Goal: Task Accomplishment & Management: Complete application form

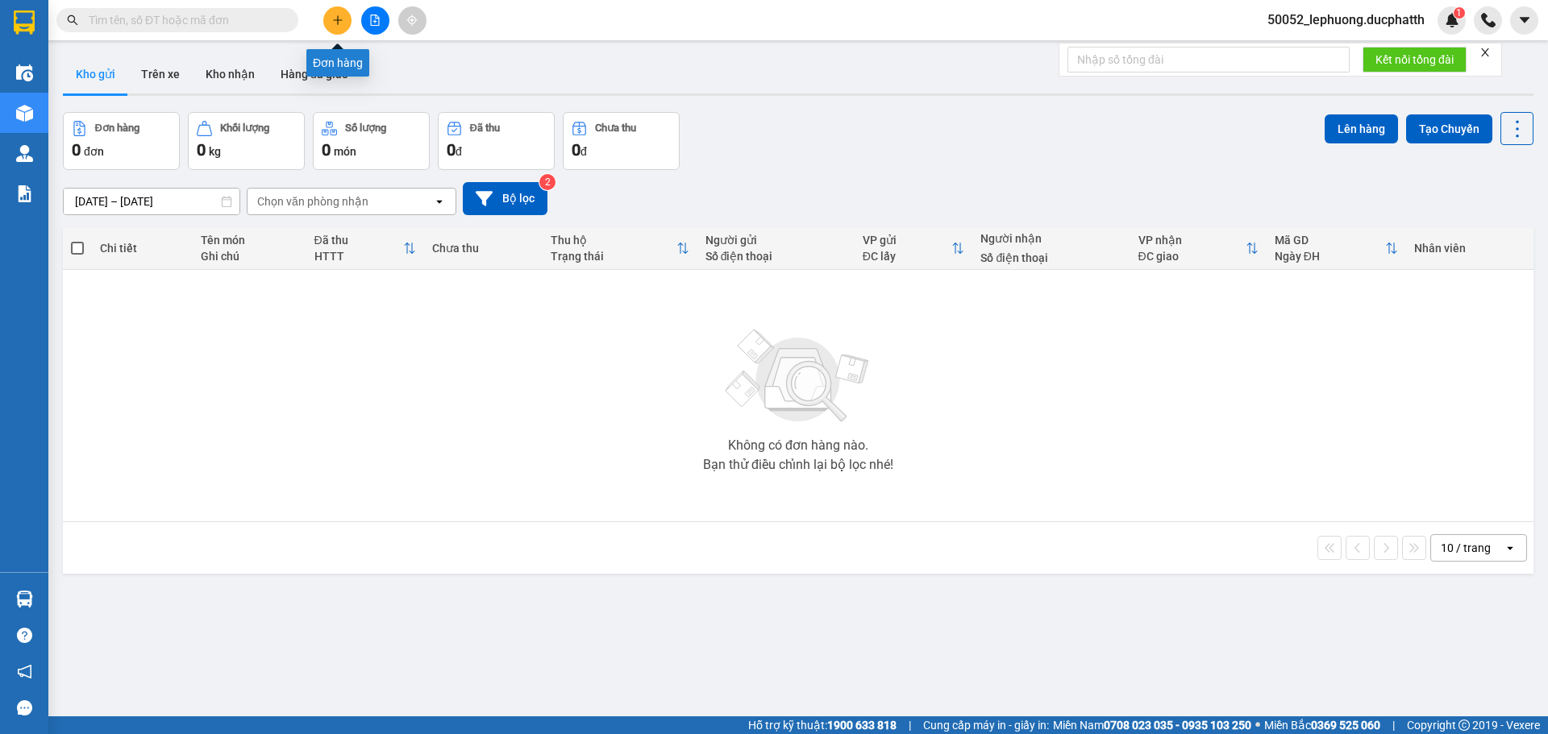
click at [334, 23] on icon "plus" at bounding box center [337, 20] width 11 height 11
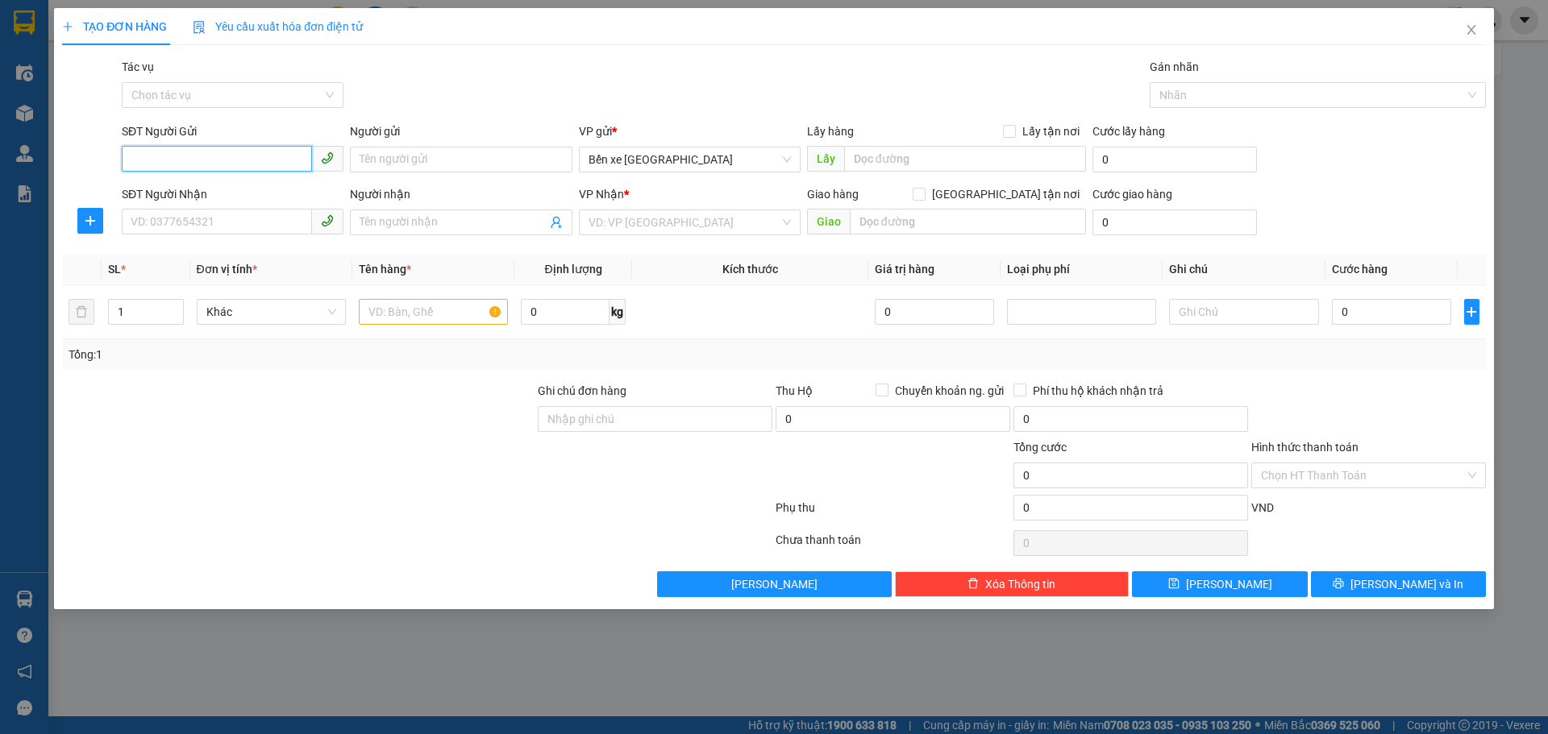
click at [248, 164] on input "SĐT Người Gửi" at bounding box center [217, 159] width 190 height 26
type input "0968391158"
drag, startPoint x: 416, startPoint y: 166, endPoint x: 427, endPoint y: 157, distance: 14.4
click at [419, 161] on input "Người gửi" at bounding box center [461, 160] width 222 height 26
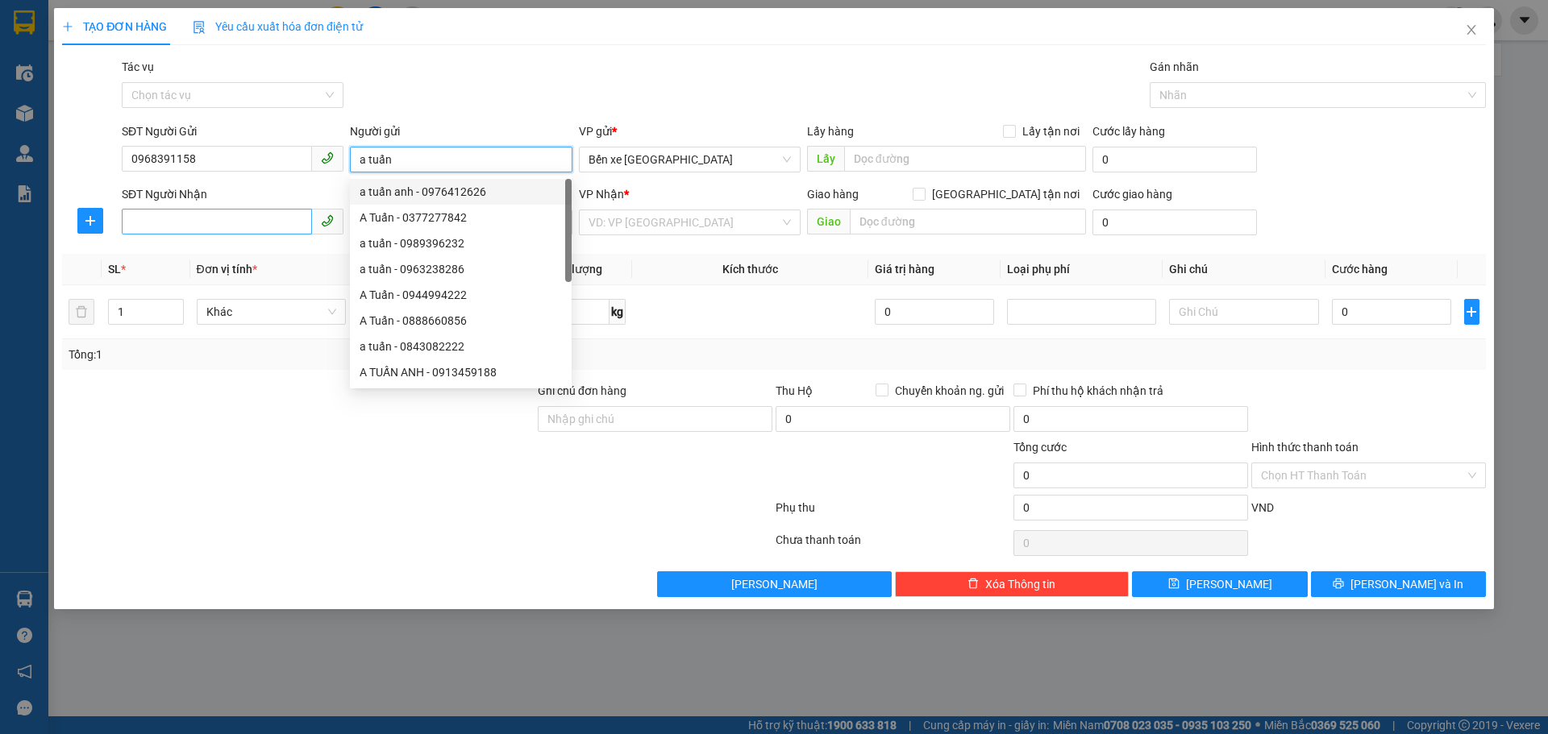
type input "a tuấn"
click at [254, 217] on input "SĐT Người Nhận" at bounding box center [217, 222] width 190 height 26
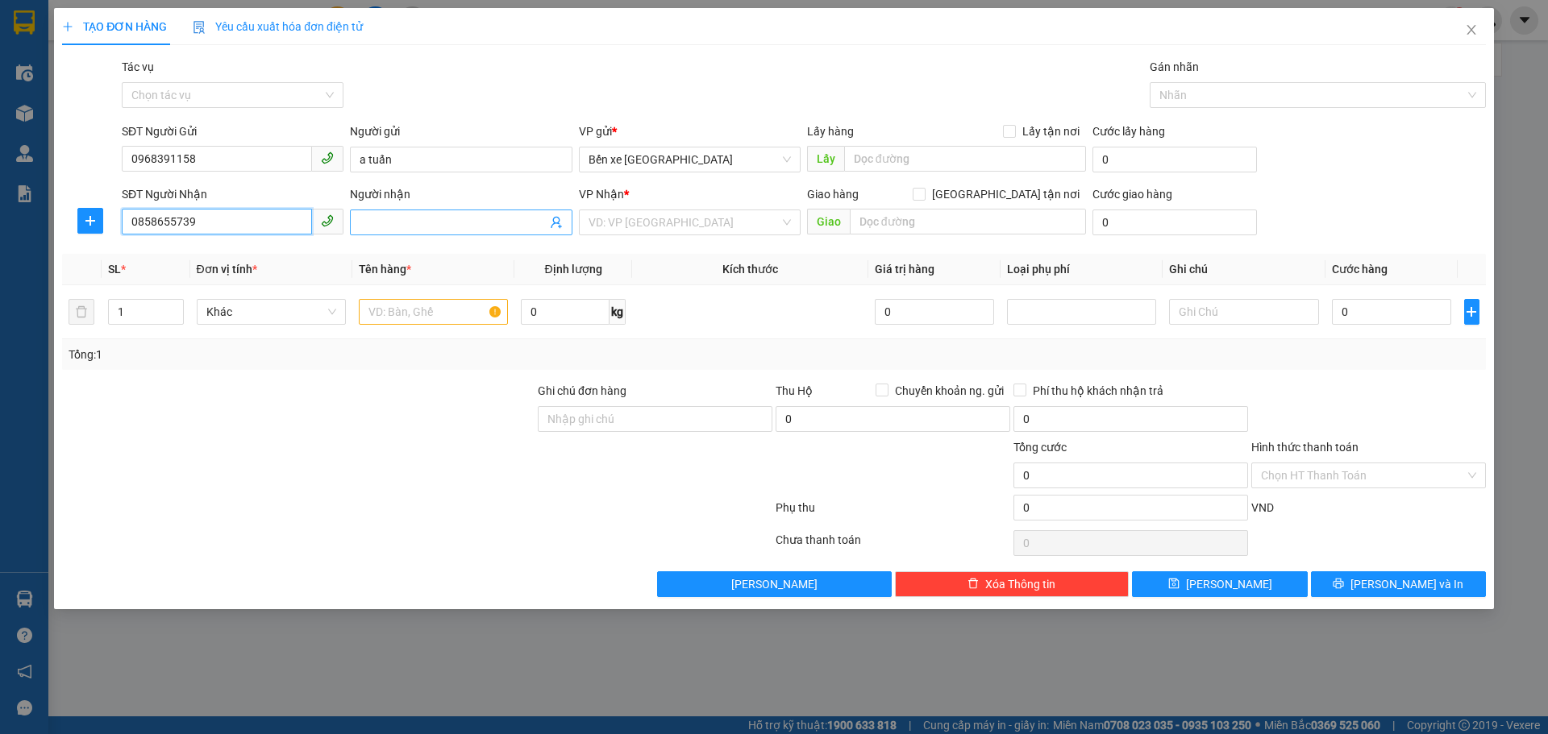
type input "0858655739"
click at [471, 211] on span at bounding box center [461, 223] width 222 height 26
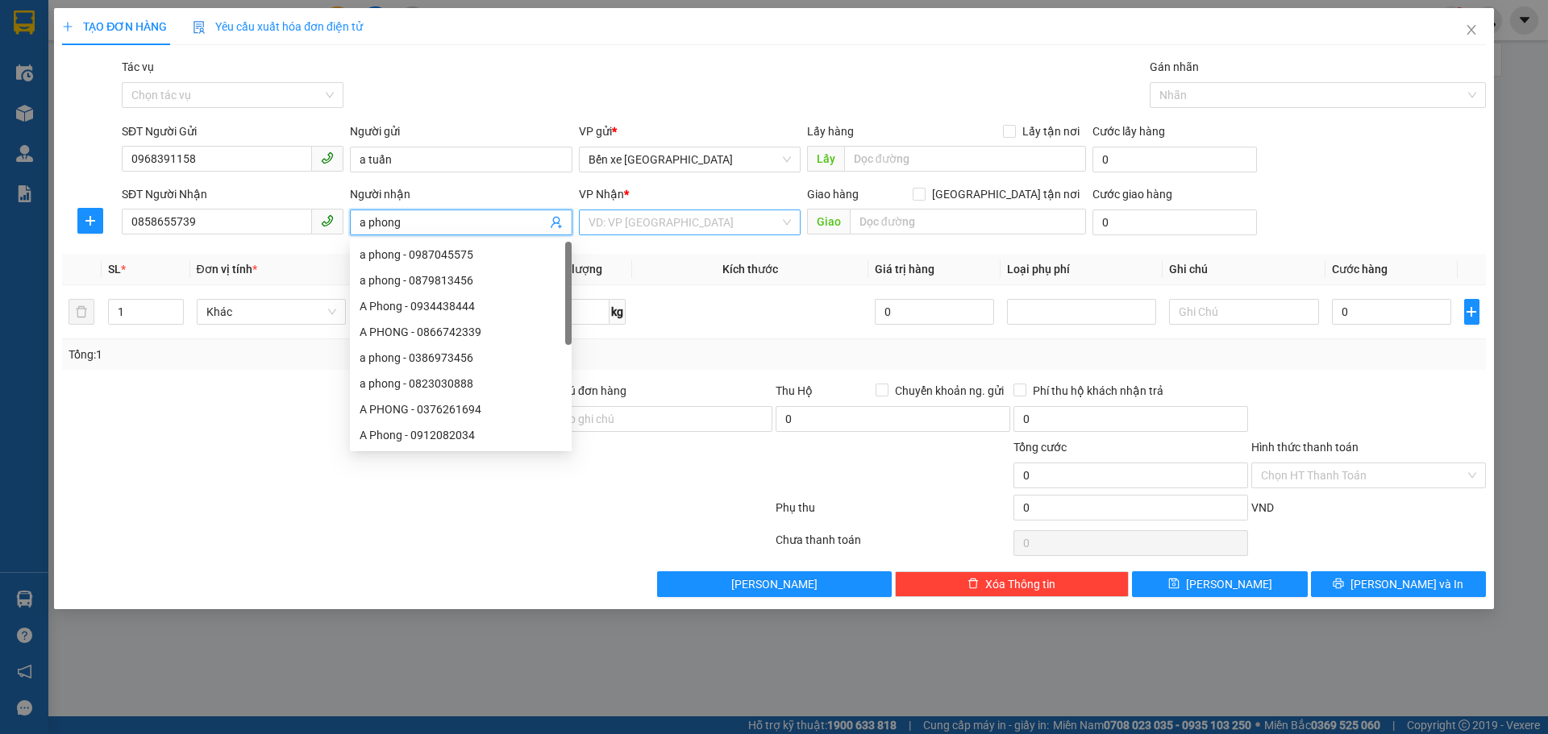
type input "a phong"
click at [628, 212] on input "search" at bounding box center [683, 222] width 191 height 24
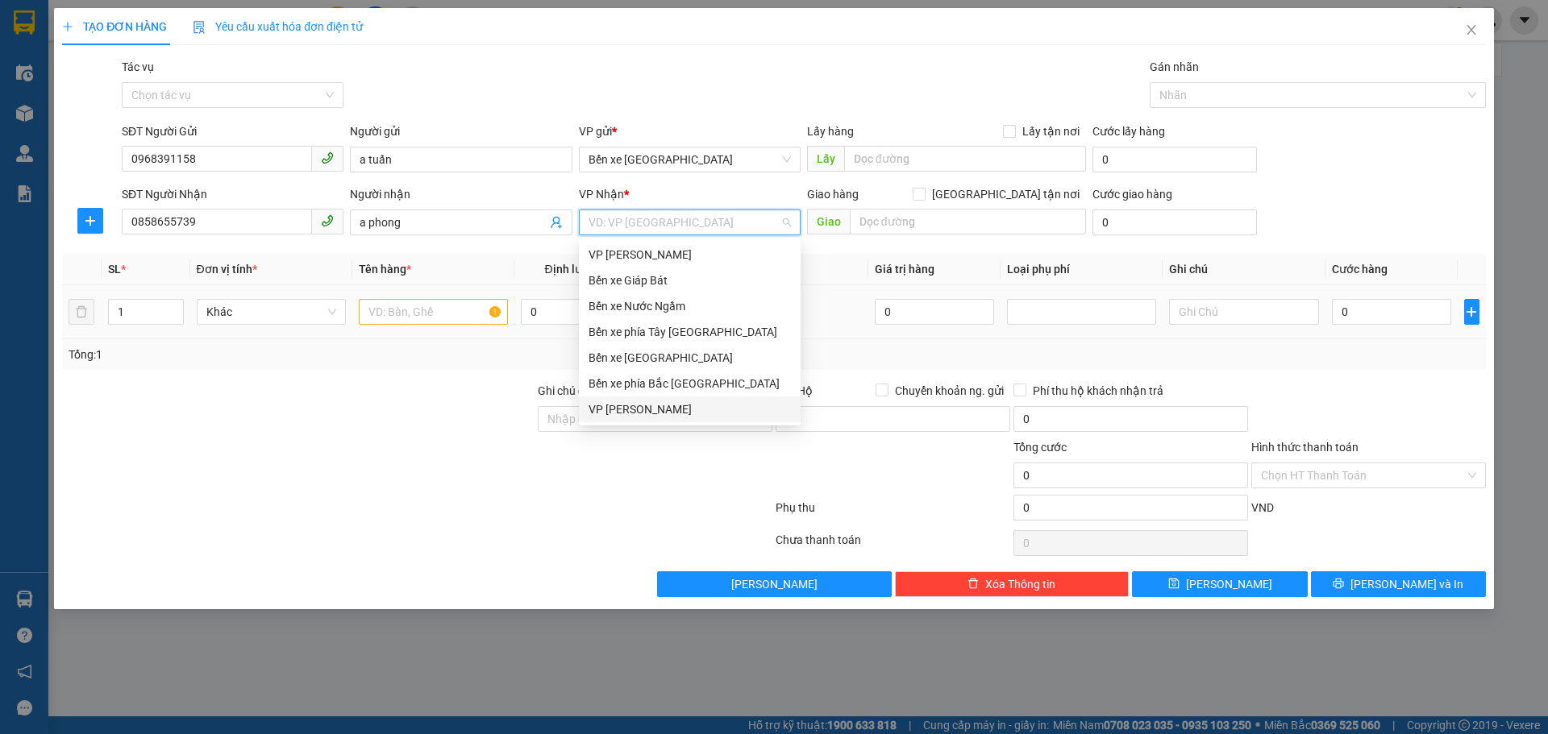
drag, startPoint x: 601, startPoint y: 401, endPoint x: 466, endPoint y: 332, distance: 152.1
click at [603, 401] on div "VP [PERSON_NAME]" at bounding box center [689, 410] width 202 height 18
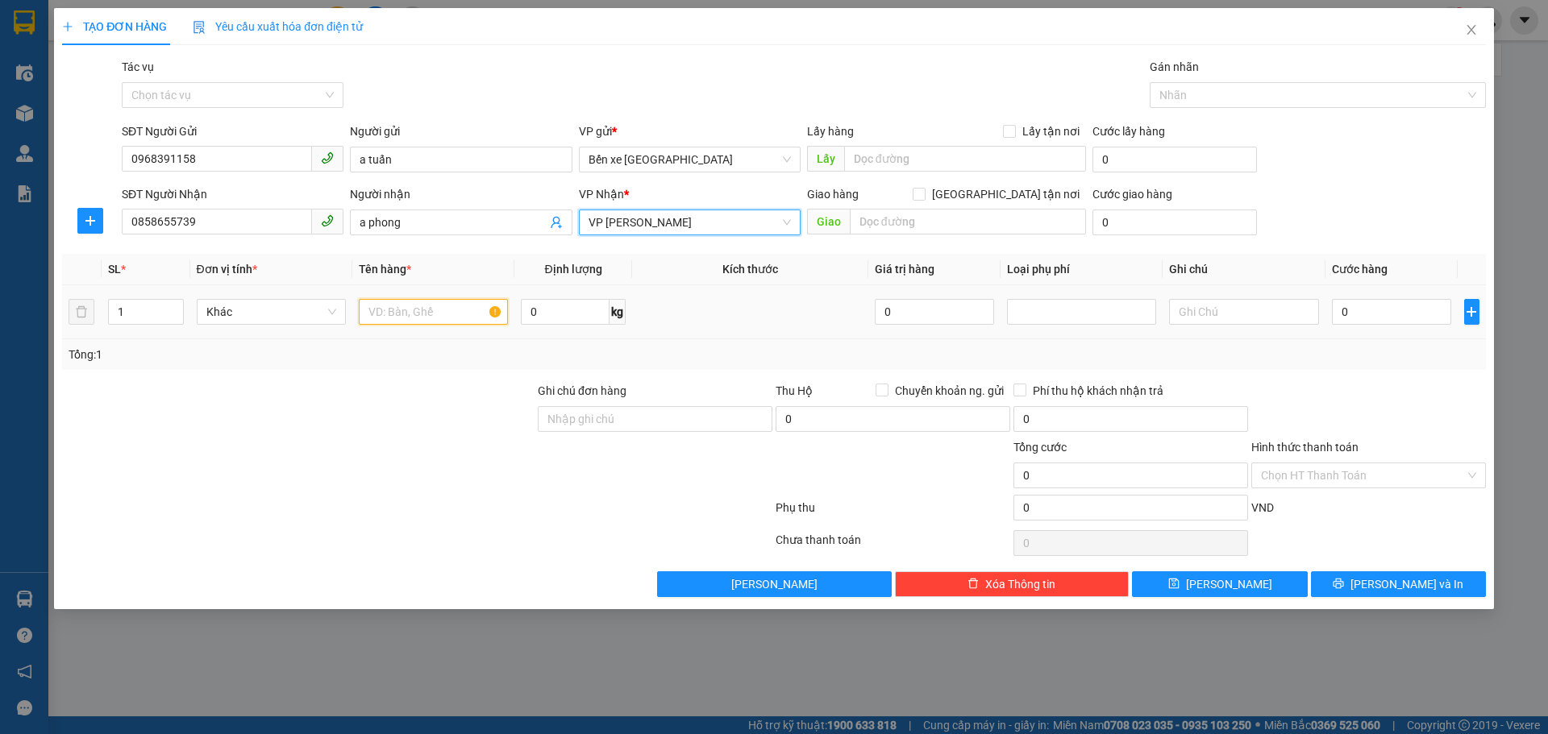
click at [441, 316] on input "text" at bounding box center [433, 312] width 149 height 26
type input "1 clear"
click at [997, 193] on div "Giao hàng [GEOGRAPHIC_DATA] tận nơi" at bounding box center [946, 194] width 279 height 18
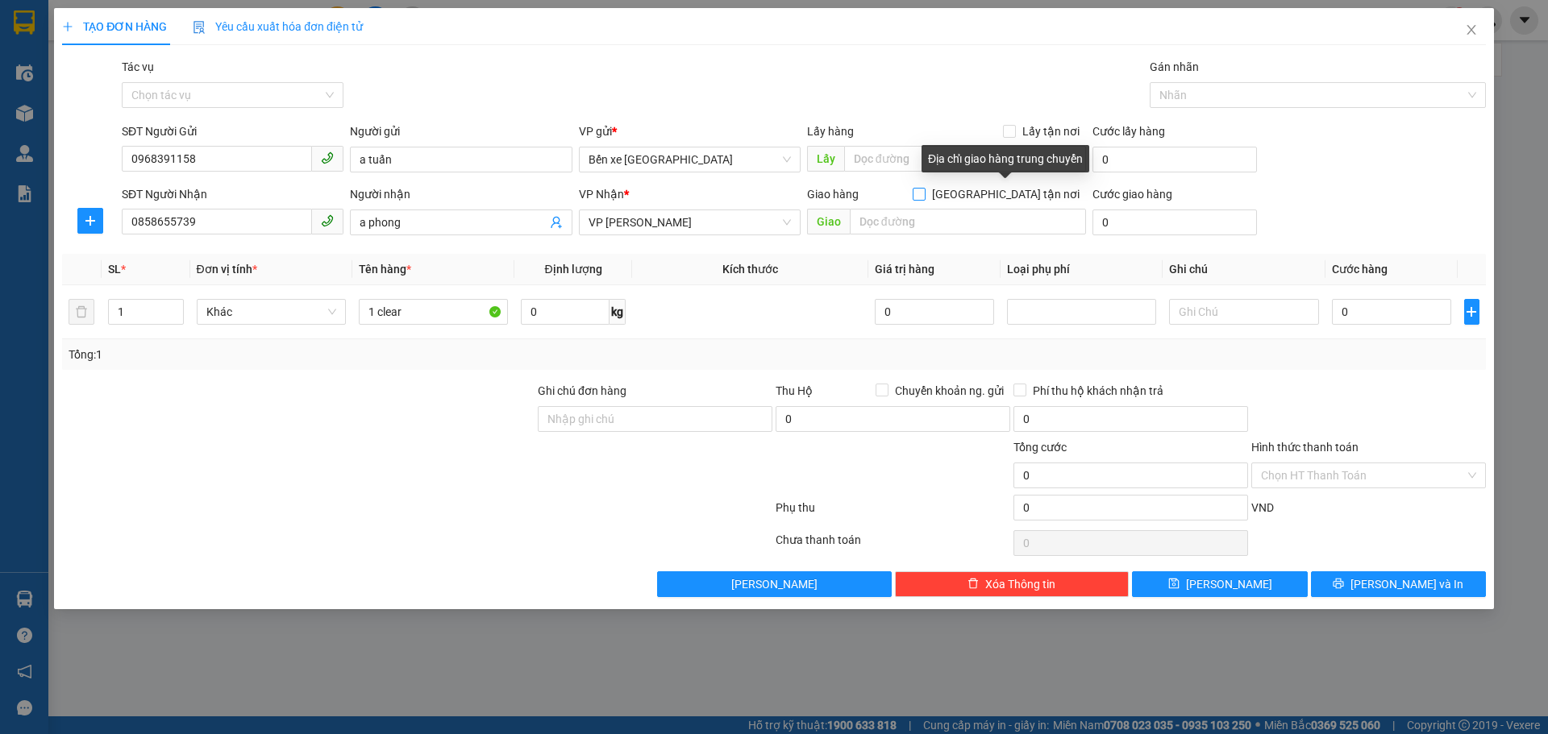
click at [924, 198] on input "[GEOGRAPHIC_DATA] tận nơi" at bounding box center [917, 193] width 11 height 11
checkbox input "true"
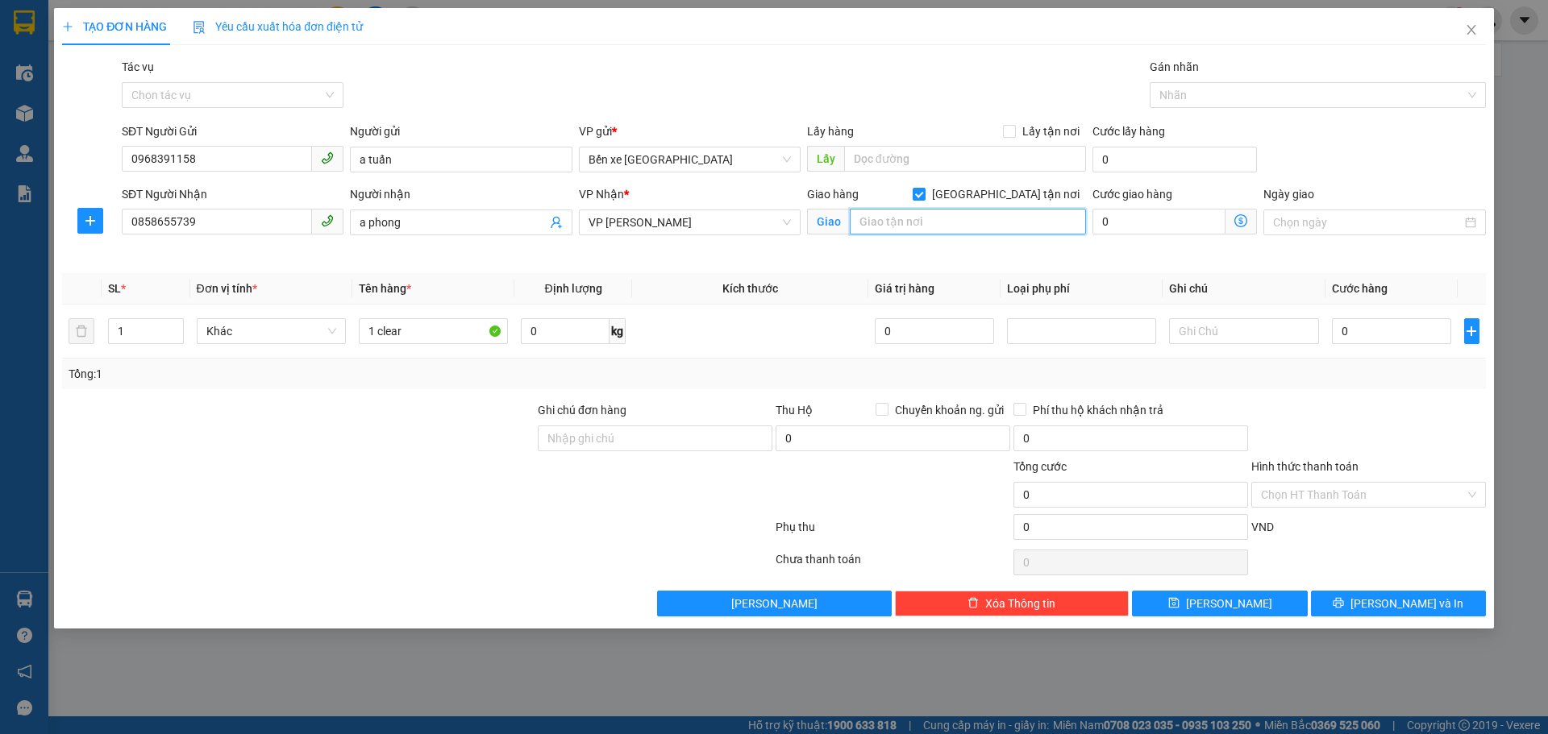
click at [991, 225] on input "text" at bounding box center [968, 222] width 236 height 26
type input "15 đường đức thắng phường [GEOGRAPHIC_DATA] từ [GEOGRAPHIC_DATA]"
click at [1239, 216] on icon "dollar-circle" at bounding box center [1240, 220] width 13 height 13
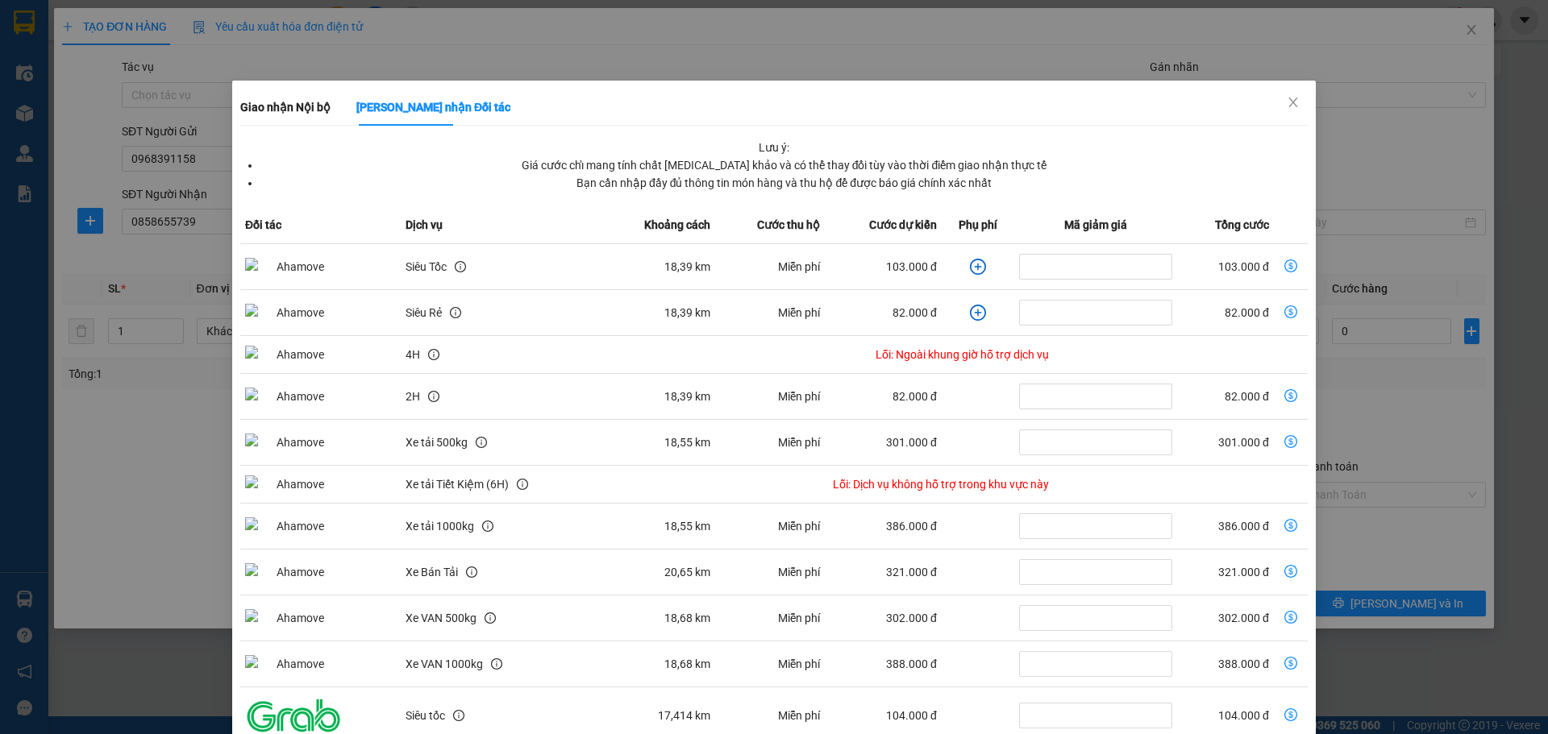
click at [970, 266] on icon "plus-circle" at bounding box center [978, 267] width 16 height 16
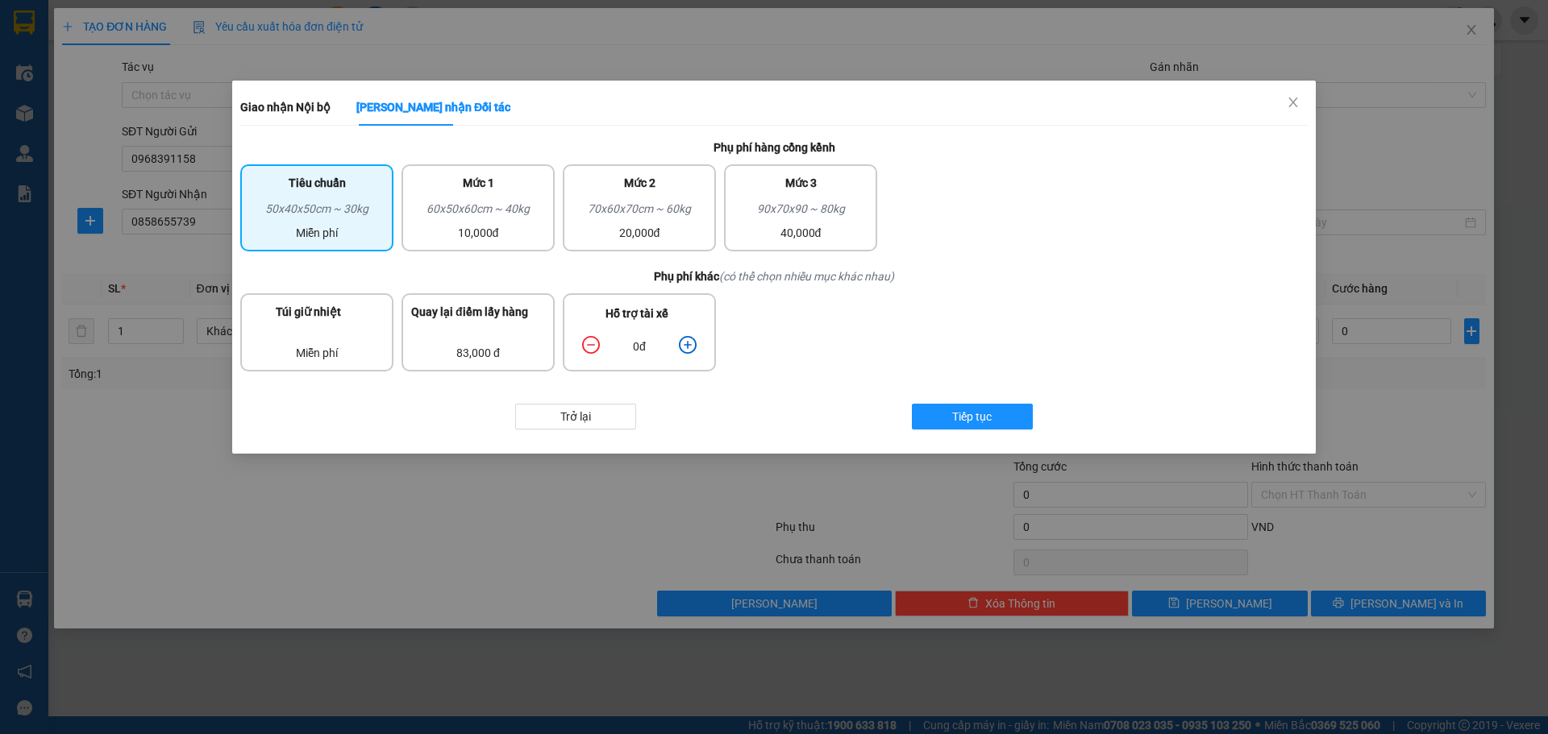
click at [684, 343] on icon "plus-circle" at bounding box center [688, 345] width 18 height 18
click at [1002, 423] on button "Tiếp tục" at bounding box center [972, 417] width 121 height 26
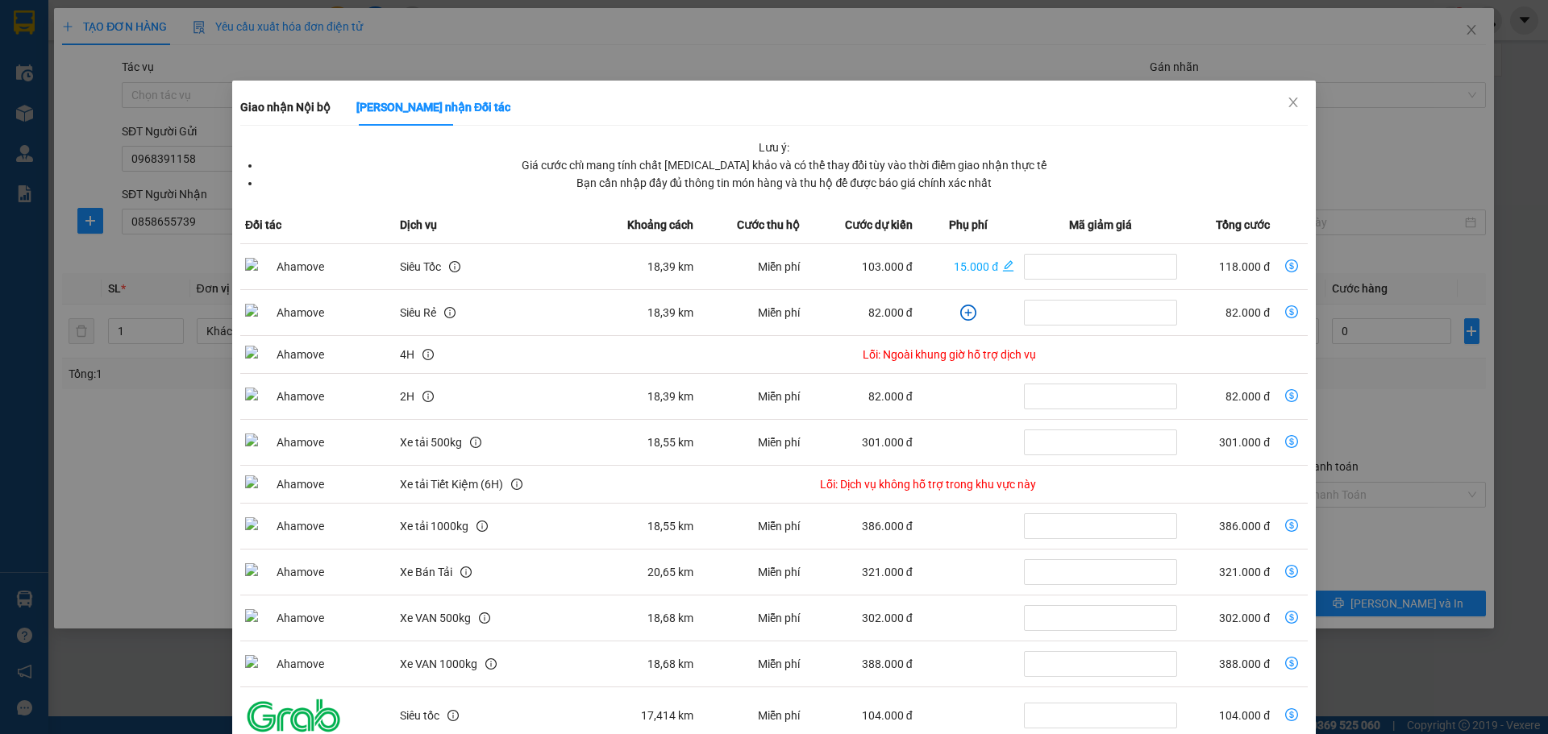
click at [1285, 264] on icon "dollar-circle" at bounding box center [1291, 266] width 13 height 13
type input "118.000"
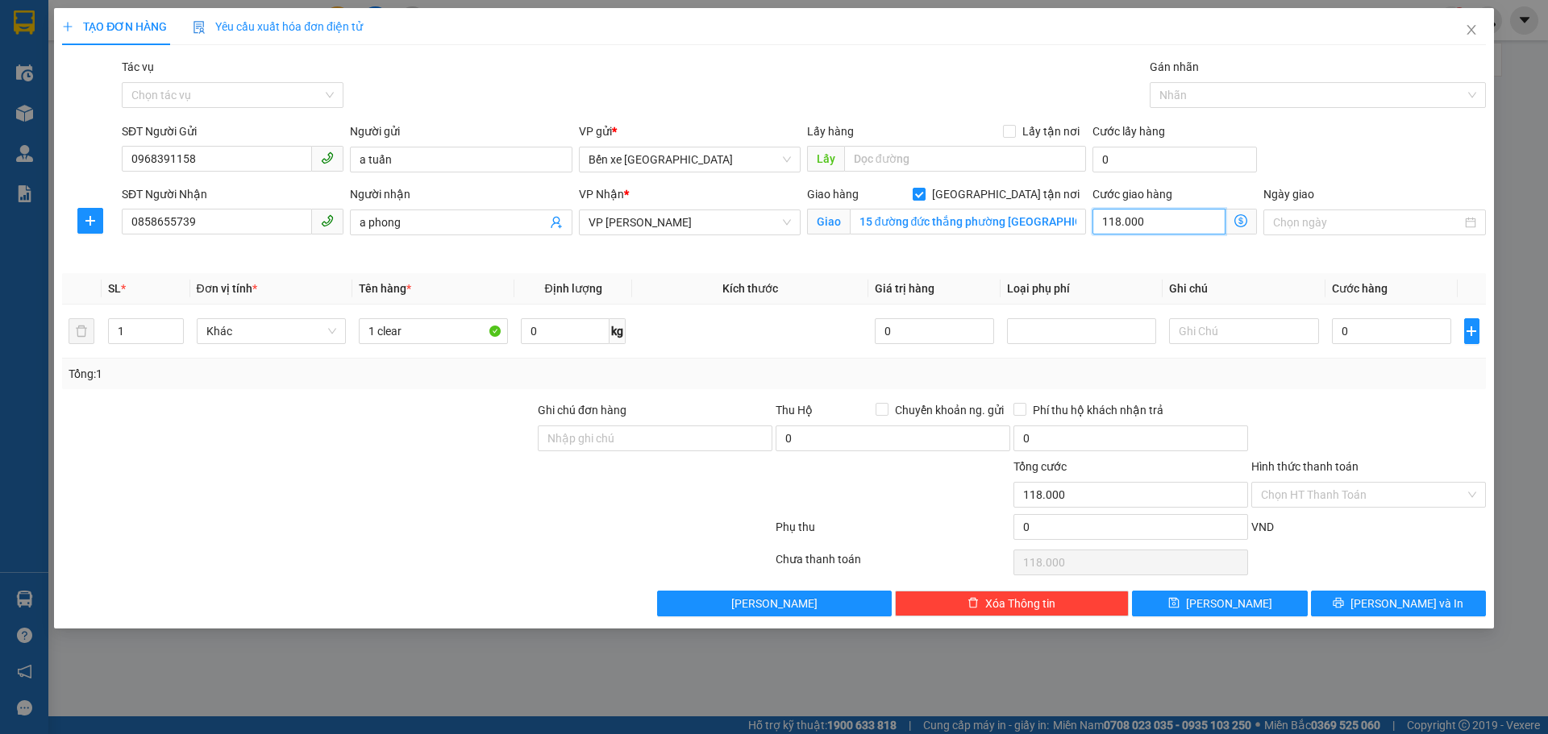
click at [1166, 222] on input "118.000" at bounding box center [1158, 222] width 133 height 26
type input "1"
type input "11"
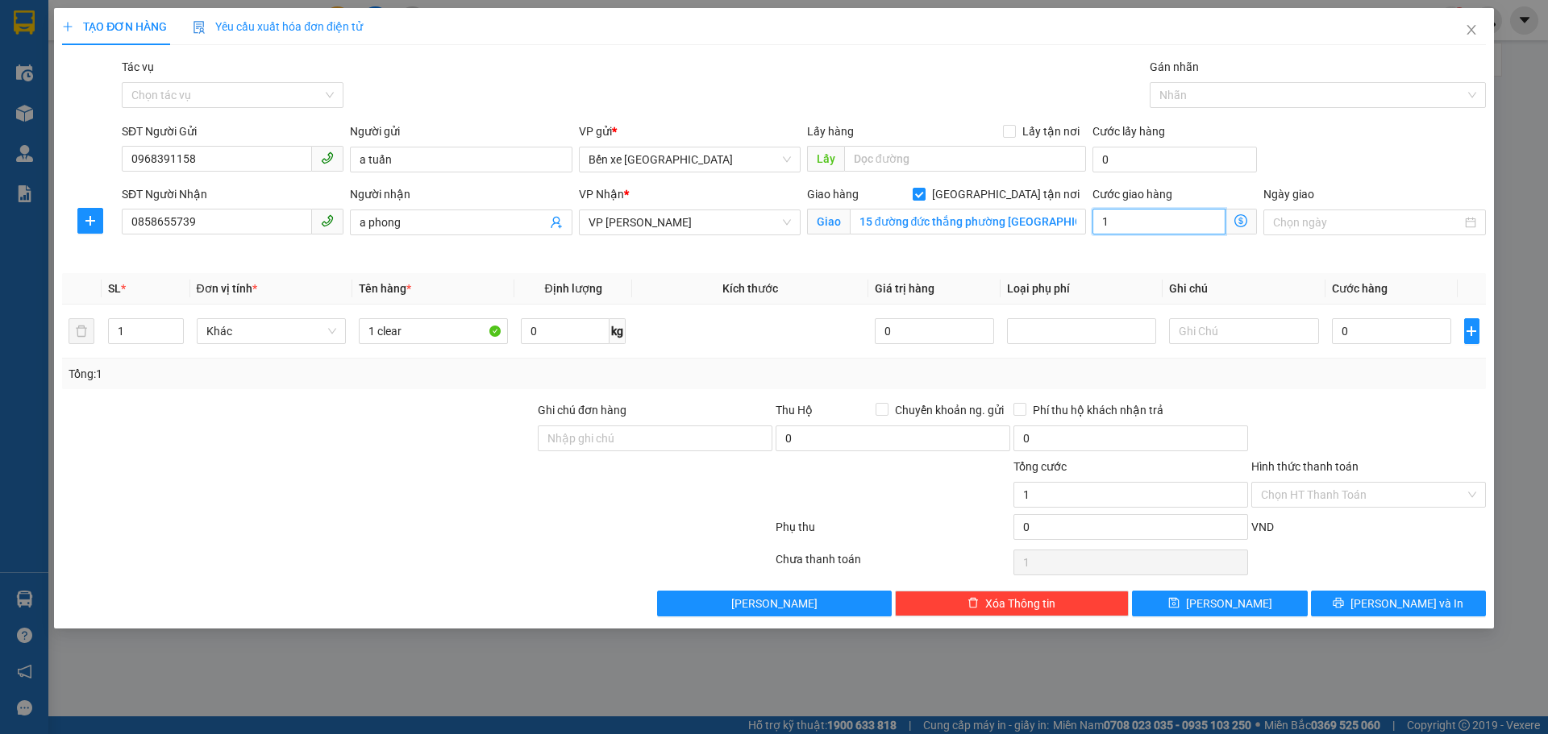
type input "11"
type input "115"
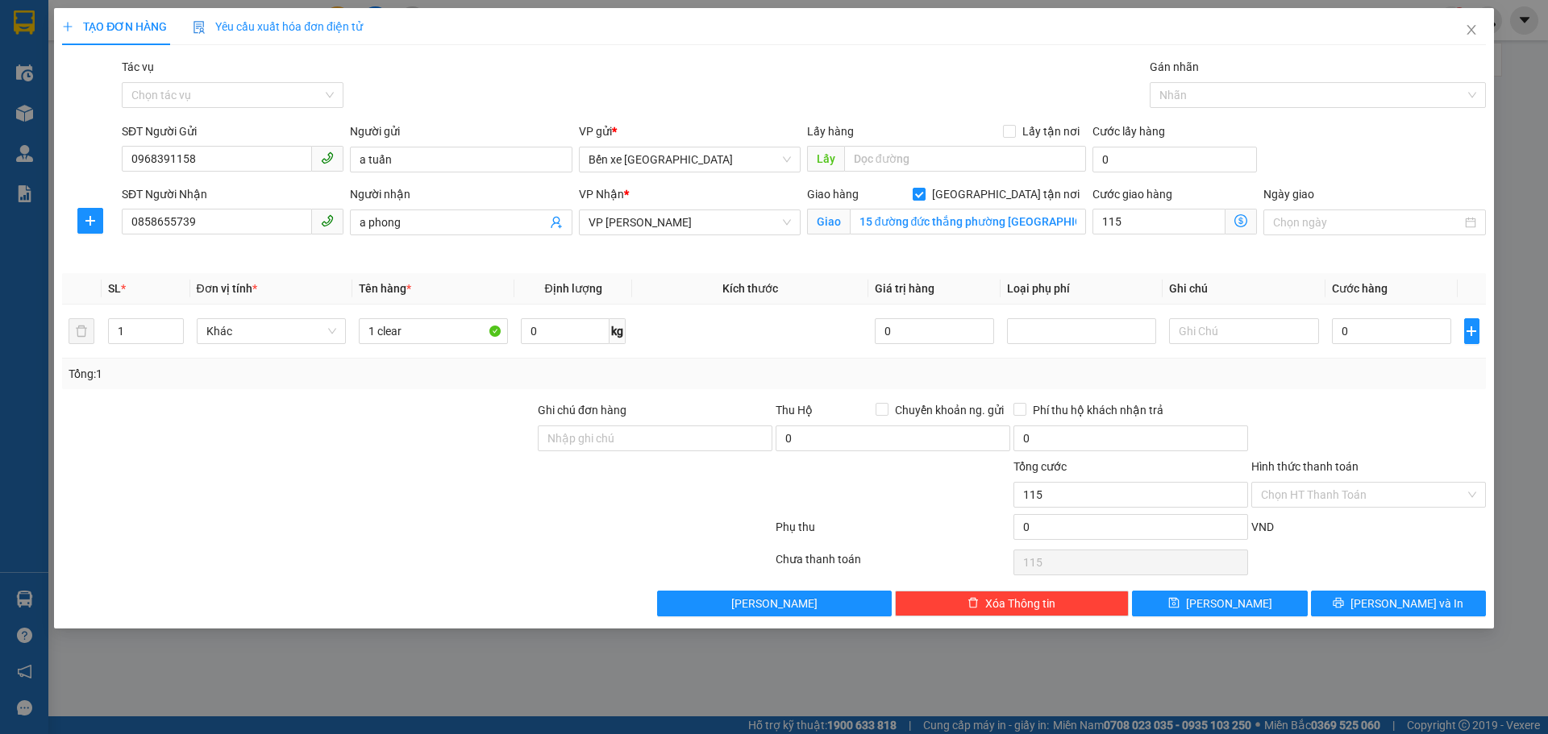
type input "115.000"
click at [1140, 280] on th "Loại phụ phí" at bounding box center [1081, 288] width 162 height 31
click at [1416, 334] on input "0" at bounding box center [1392, 331] width 120 height 26
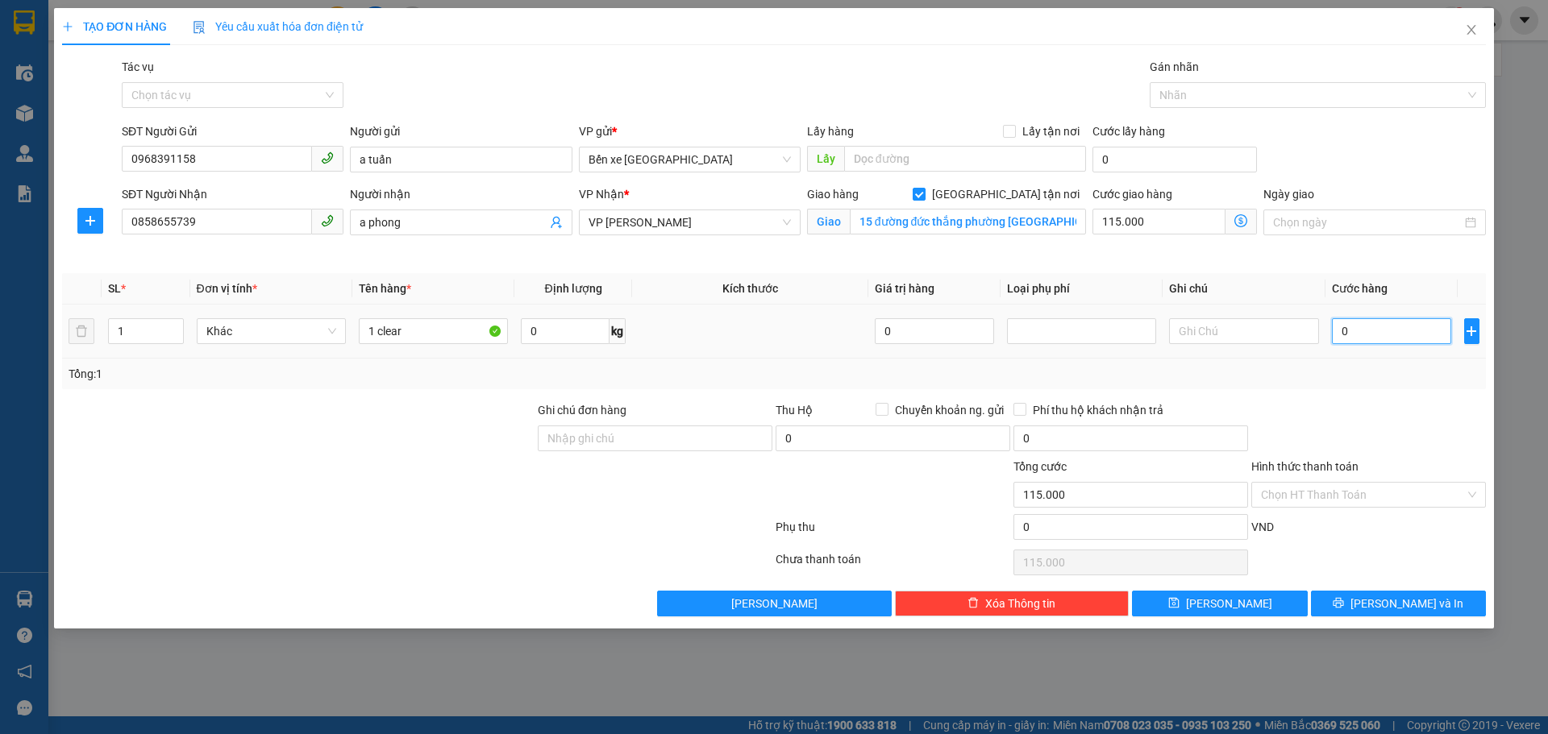
type input "3"
type input "115.003"
type input "30"
type input "115.030"
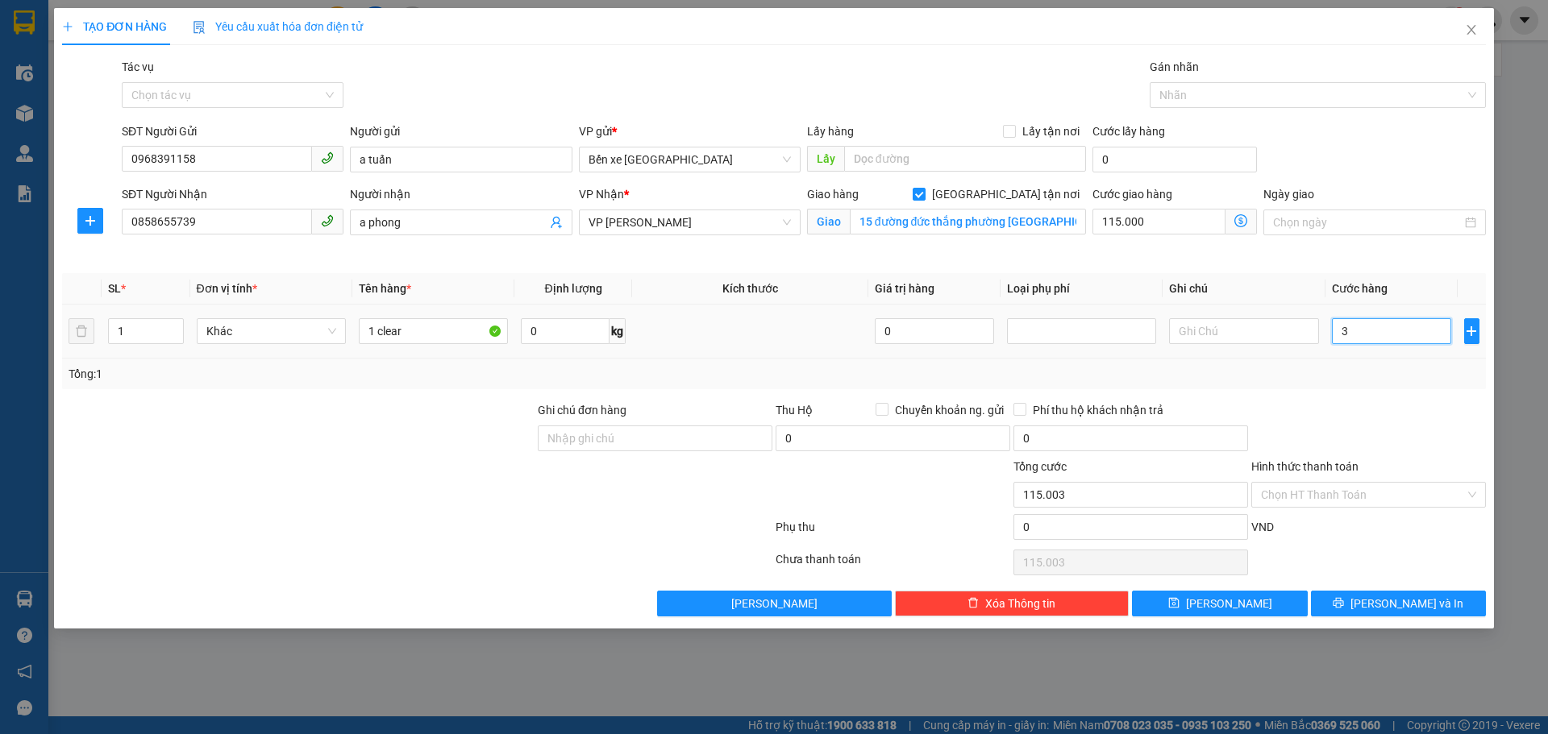
type input "115.030"
type input "30.000"
type input "145.000"
click at [1214, 393] on div "Transit Pickup Surcharge Ids Transit Deliver Surcharge Ids Transit Deliver Surc…" at bounding box center [773, 337] width 1423 height 559
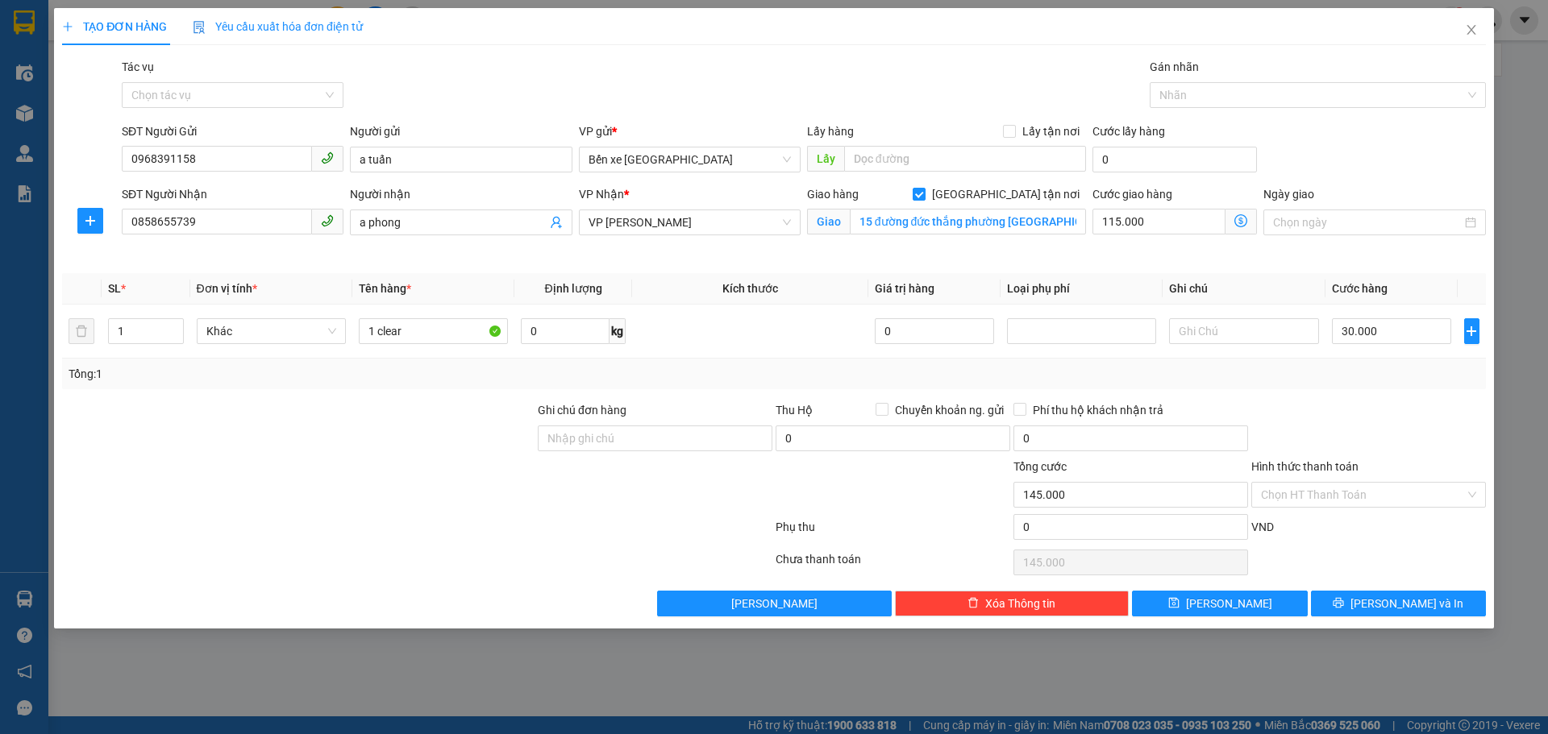
click at [1246, 222] on icon "dollar-circle" at bounding box center [1240, 220] width 13 height 13
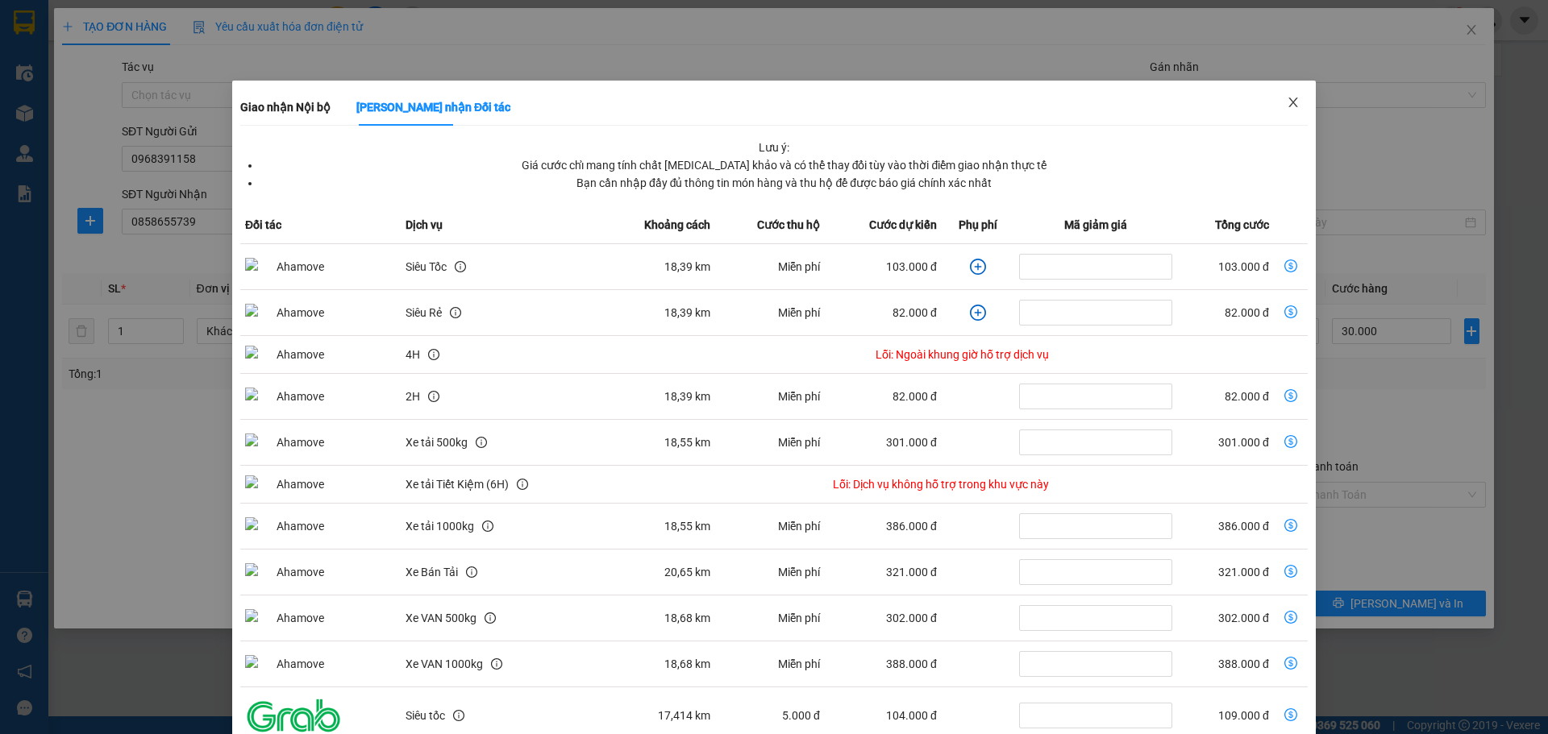
click at [1278, 113] on span "Close" at bounding box center [1292, 103] width 45 height 45
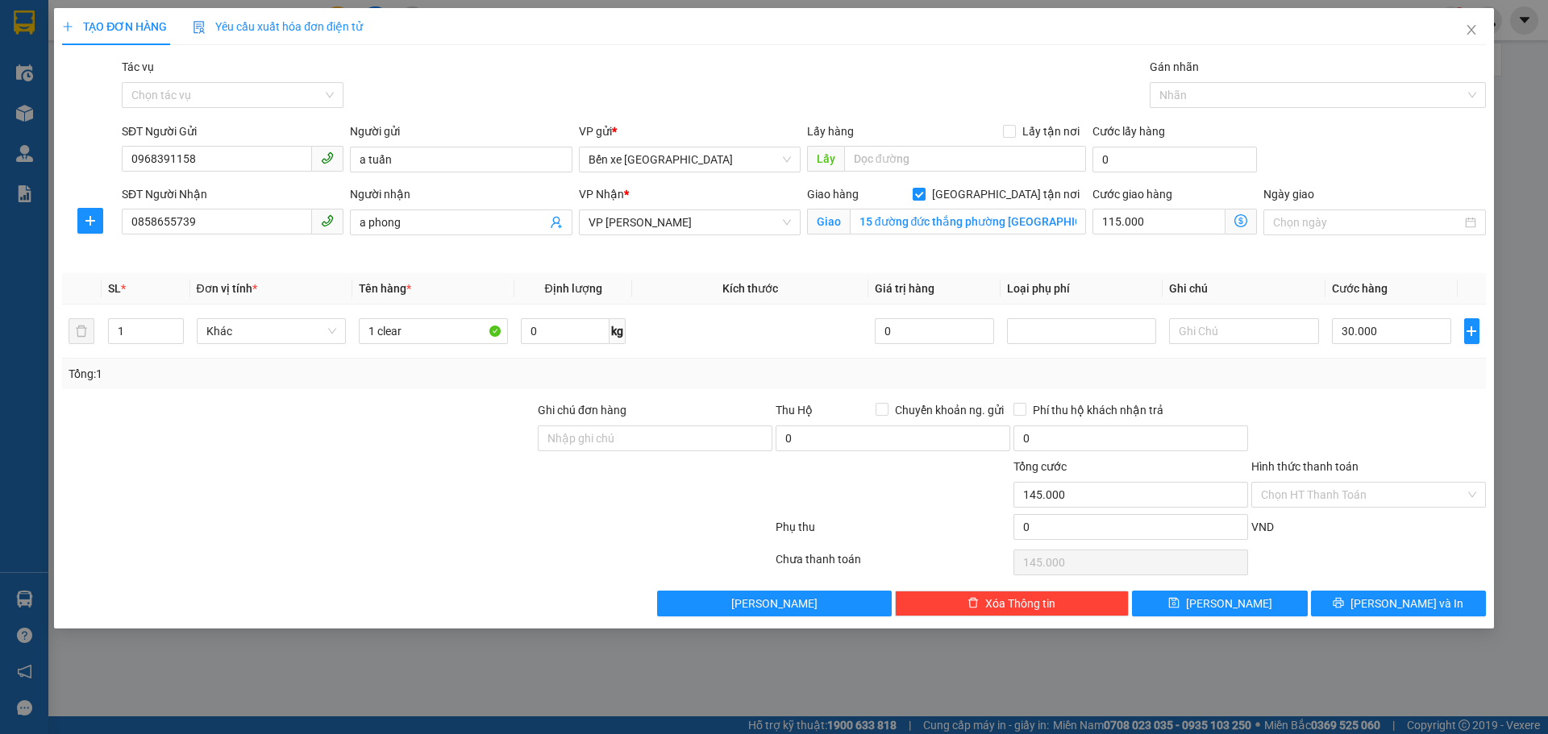
click at [1245, 216] on icon "dollar-circle" at bounding box center [1240, 220] width 13 height 13
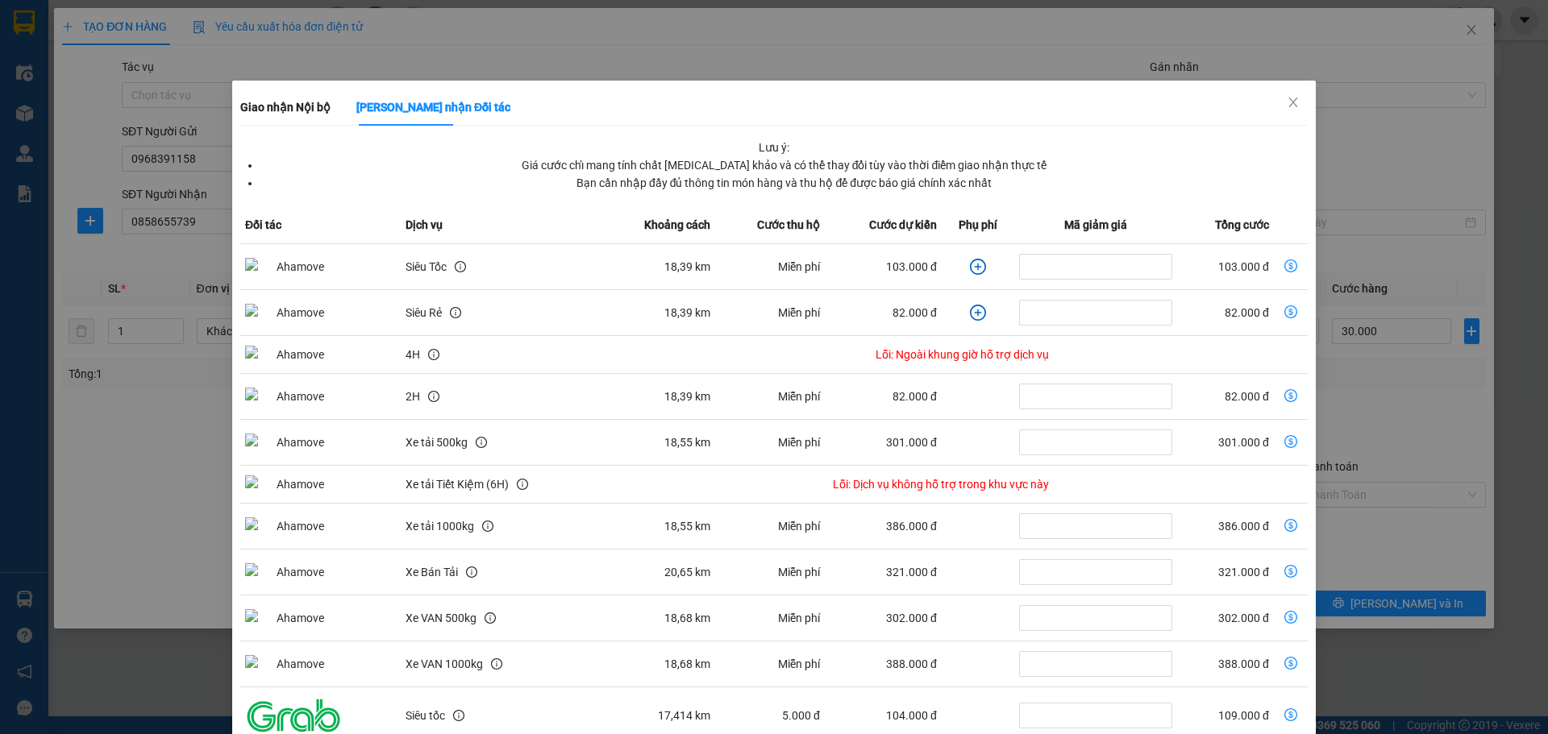
click at [973, 264] on icon "plus-circle" at bounding box center [978, 267] width 16 height 16
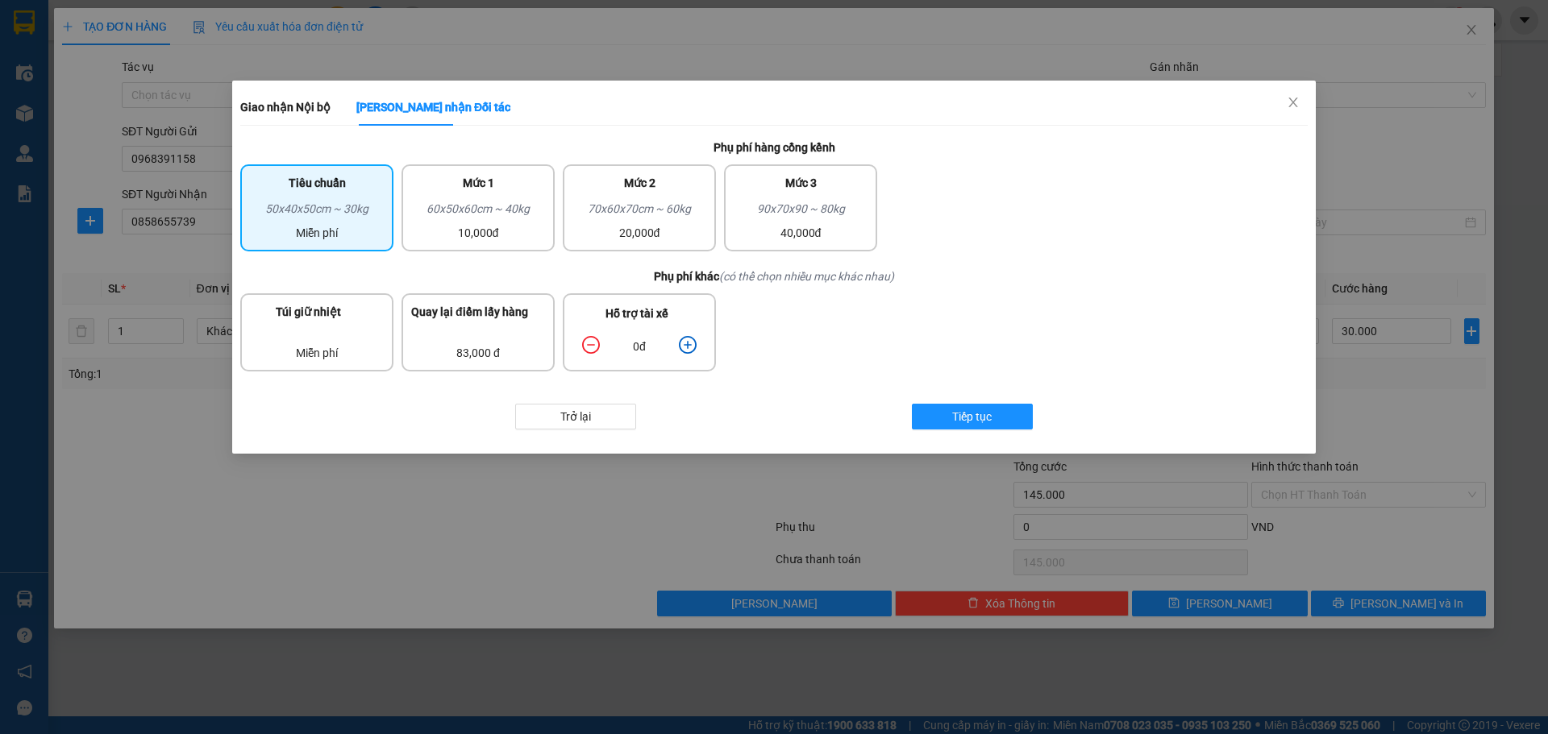
click at [692, 342] on icon "plus-circle" at bounding box center [688, 345] width 18 height 18
click at [697, 352] on div "10.000đ" at bounding box center [639, 346] width 131 height 28
click at [687, 347] on icon "plus-circle" at bounding box center [688, 345] width 18 height 18
click at [983, 426] on span "Tiếp tục" at bounding box center [971, 417] width 39 height 18
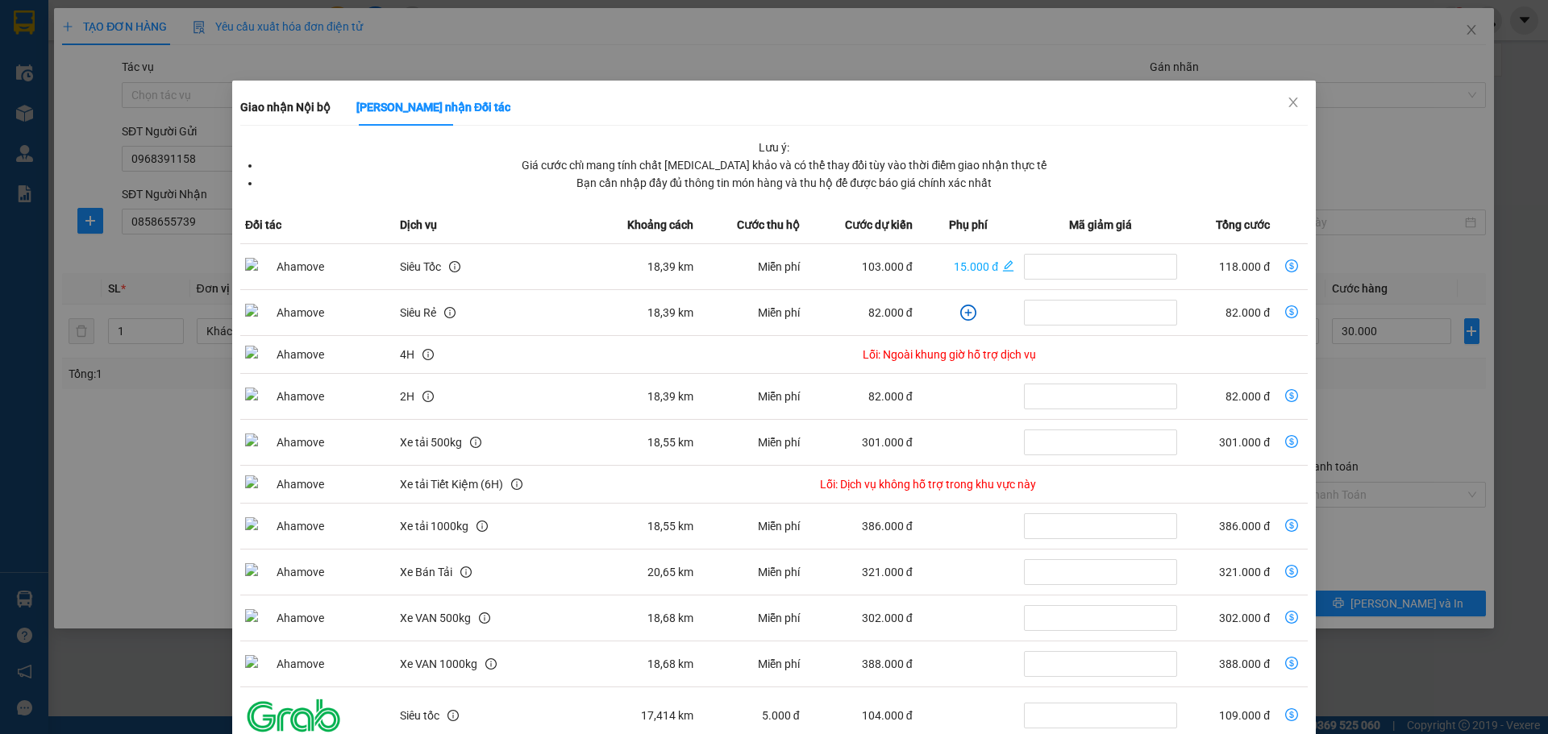
click at [1285, 268] on icon "dollar-circle" at bounding box center [1291, 266] width 13 height 13
type input "148.000"
type input "118.000"
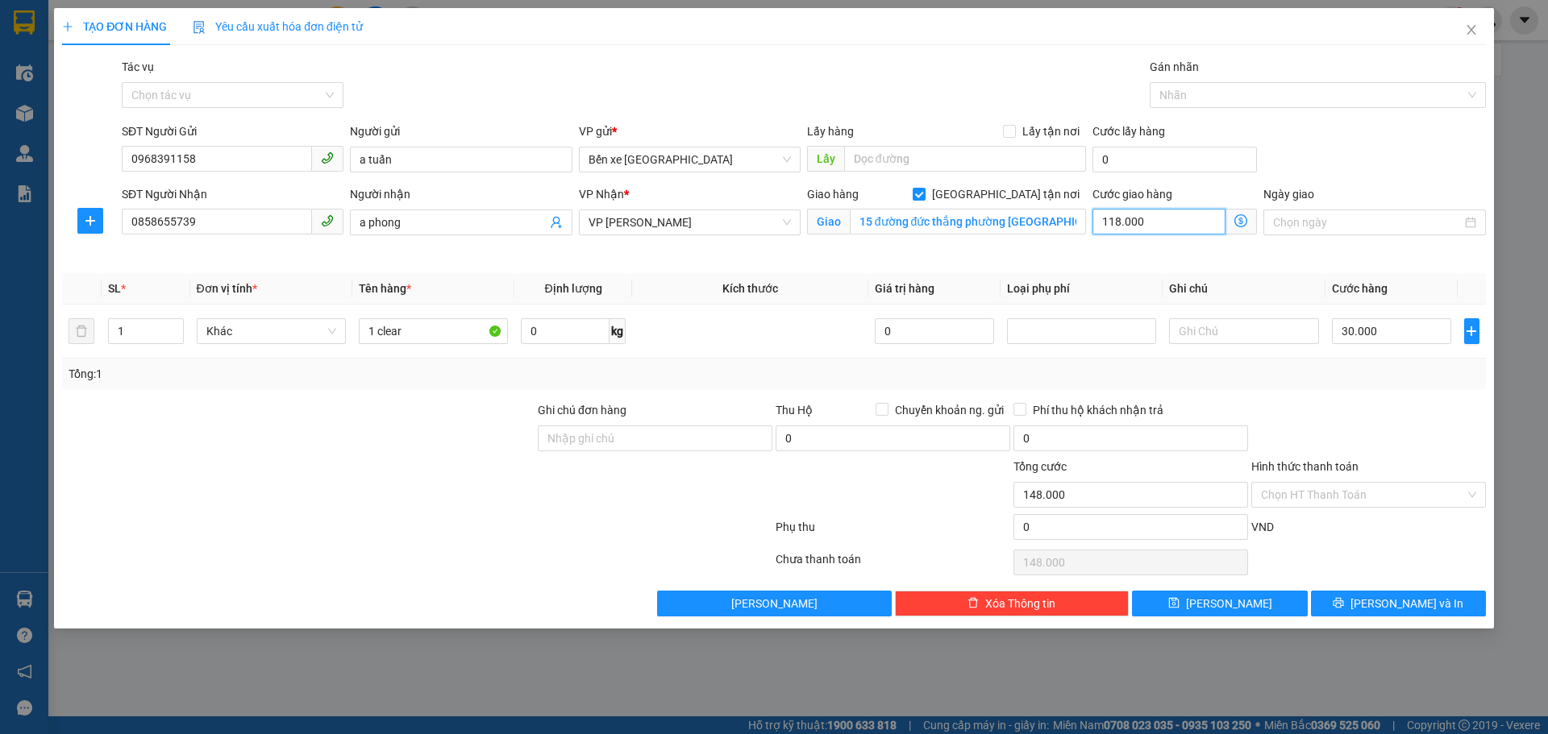
click at [1169, 223] on input "118.000" at bounding box center [1158, 222] width 133 height 26
type input "30.001"
type input "11"
type input "30.011"
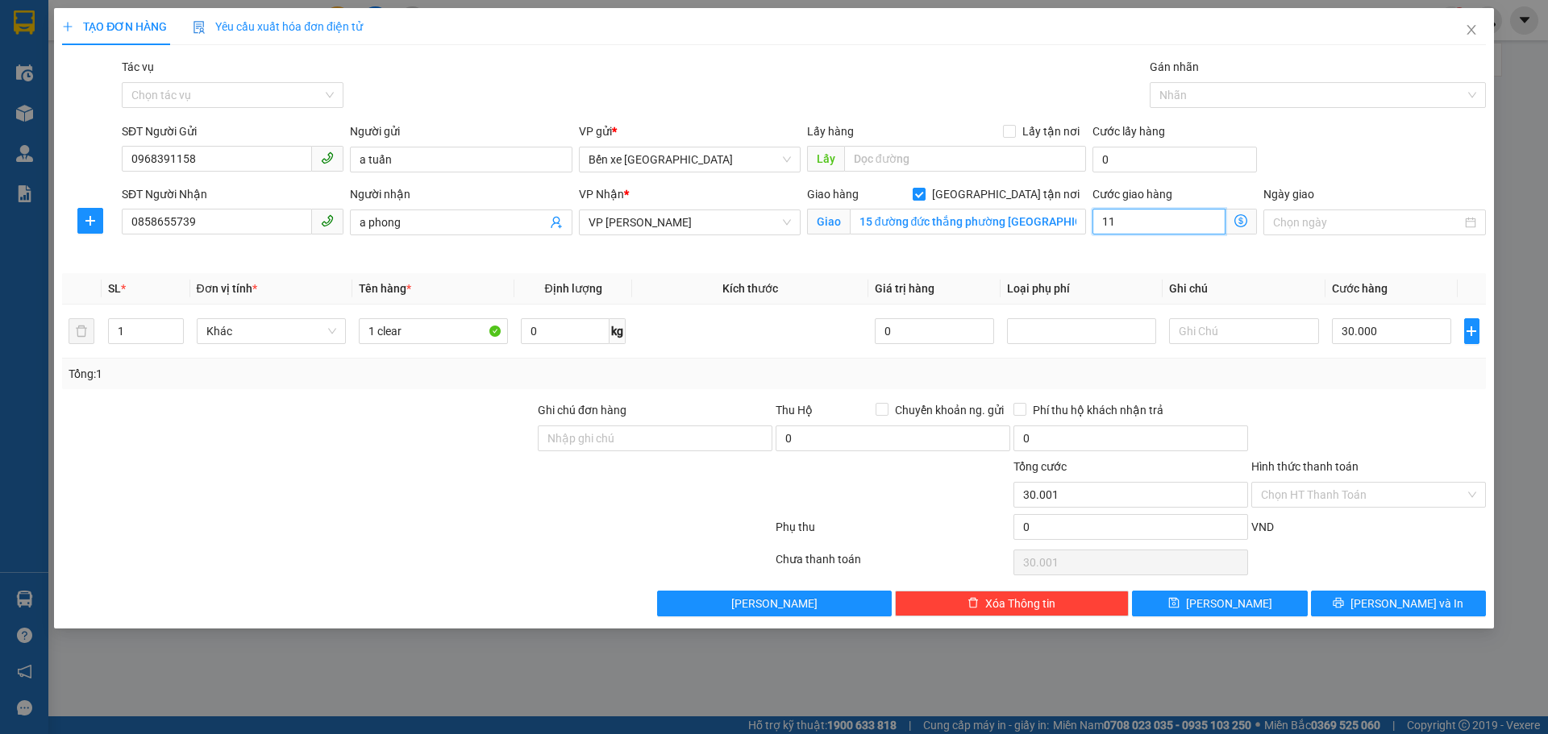
type input "30.011"
type input "30.115"
type input "115"
type input "31.150"
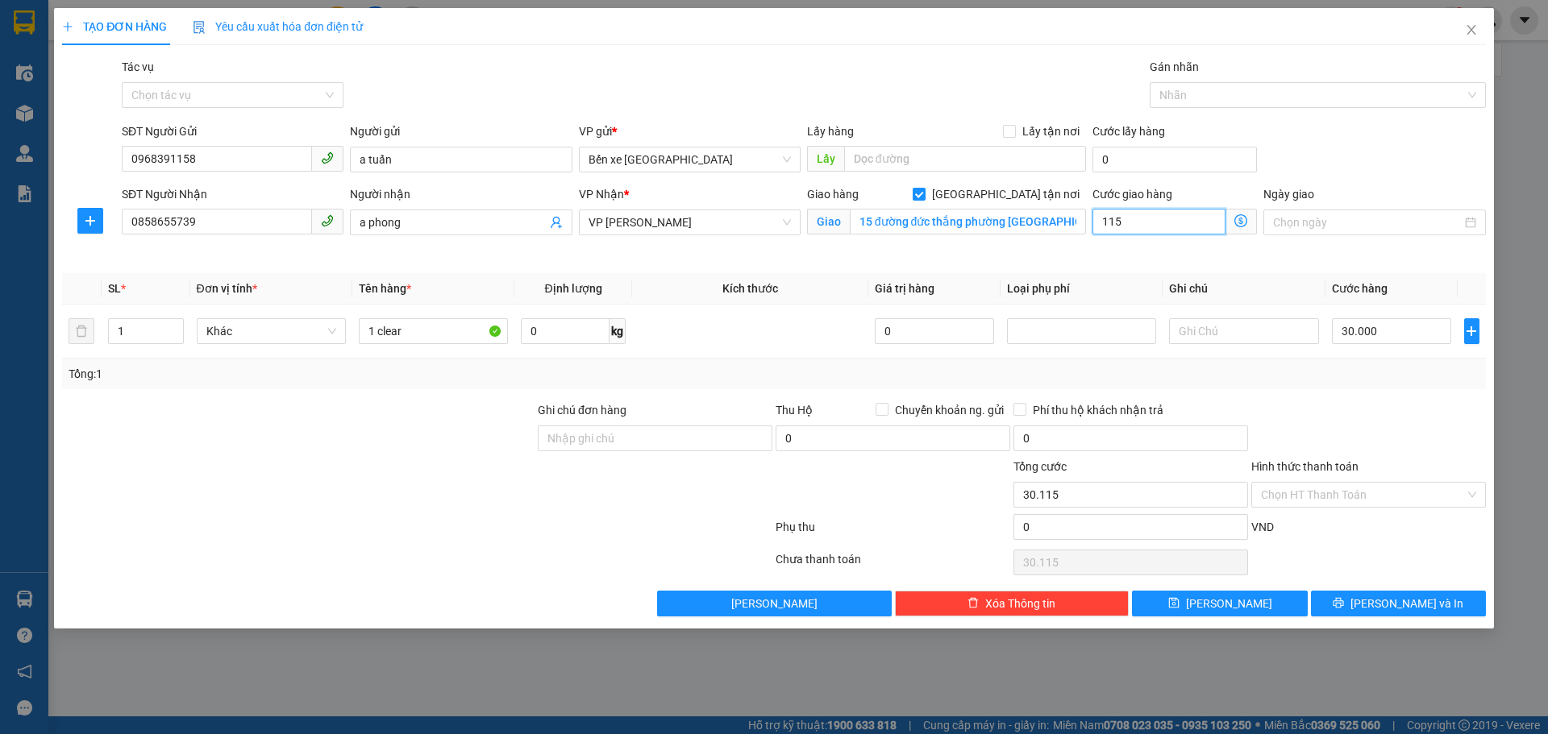
type input "31.150"
type input "1.150"
type input "41.500"
type input "115.000"
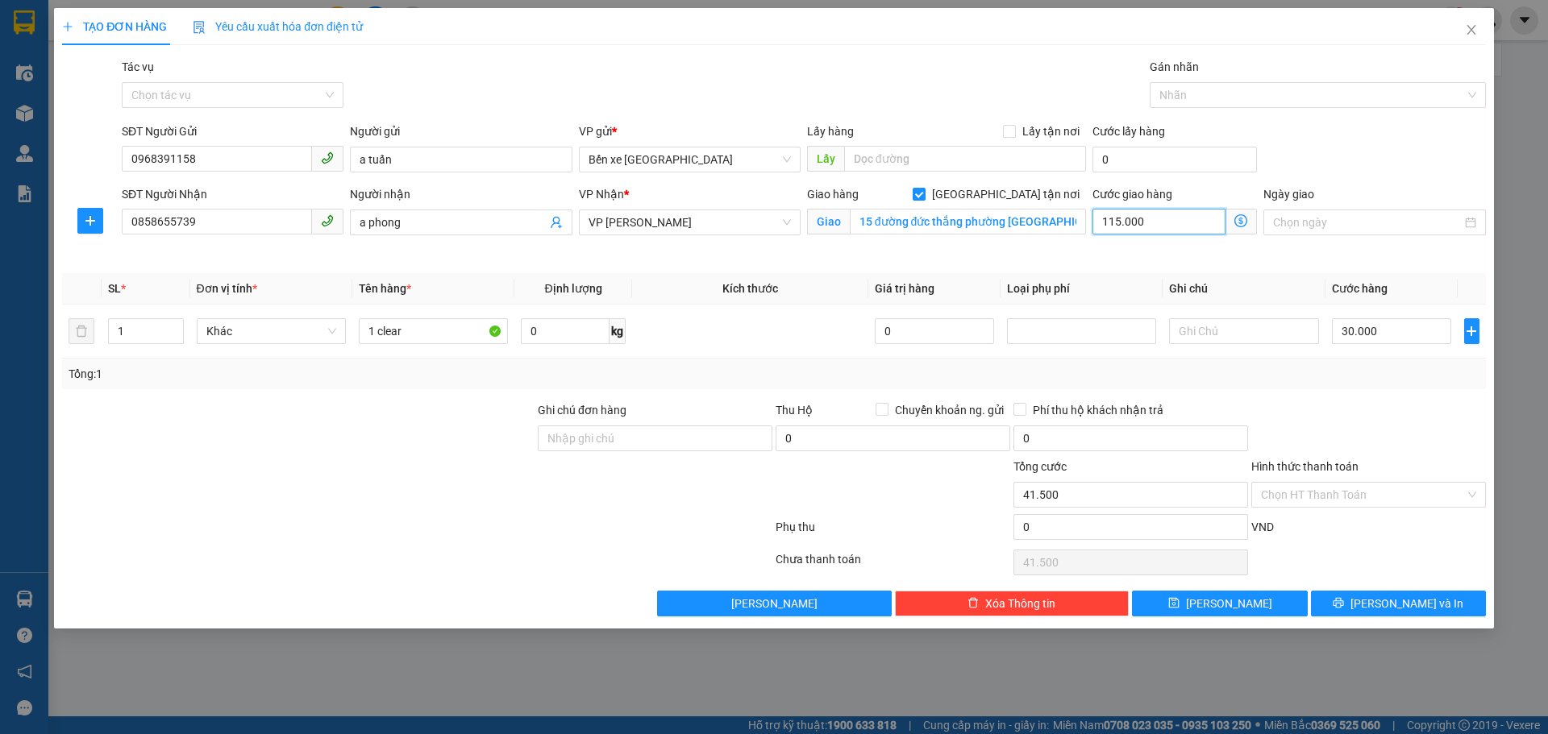
type input "145.000"
type input "115.000"
click at [1120, 292] on th "Loại phụ phí" at bounding box center [1081, 288] width 162 height 31
click at [1471, 29] on icon "close" at bounding box center [1471, 29] width 13 height 13
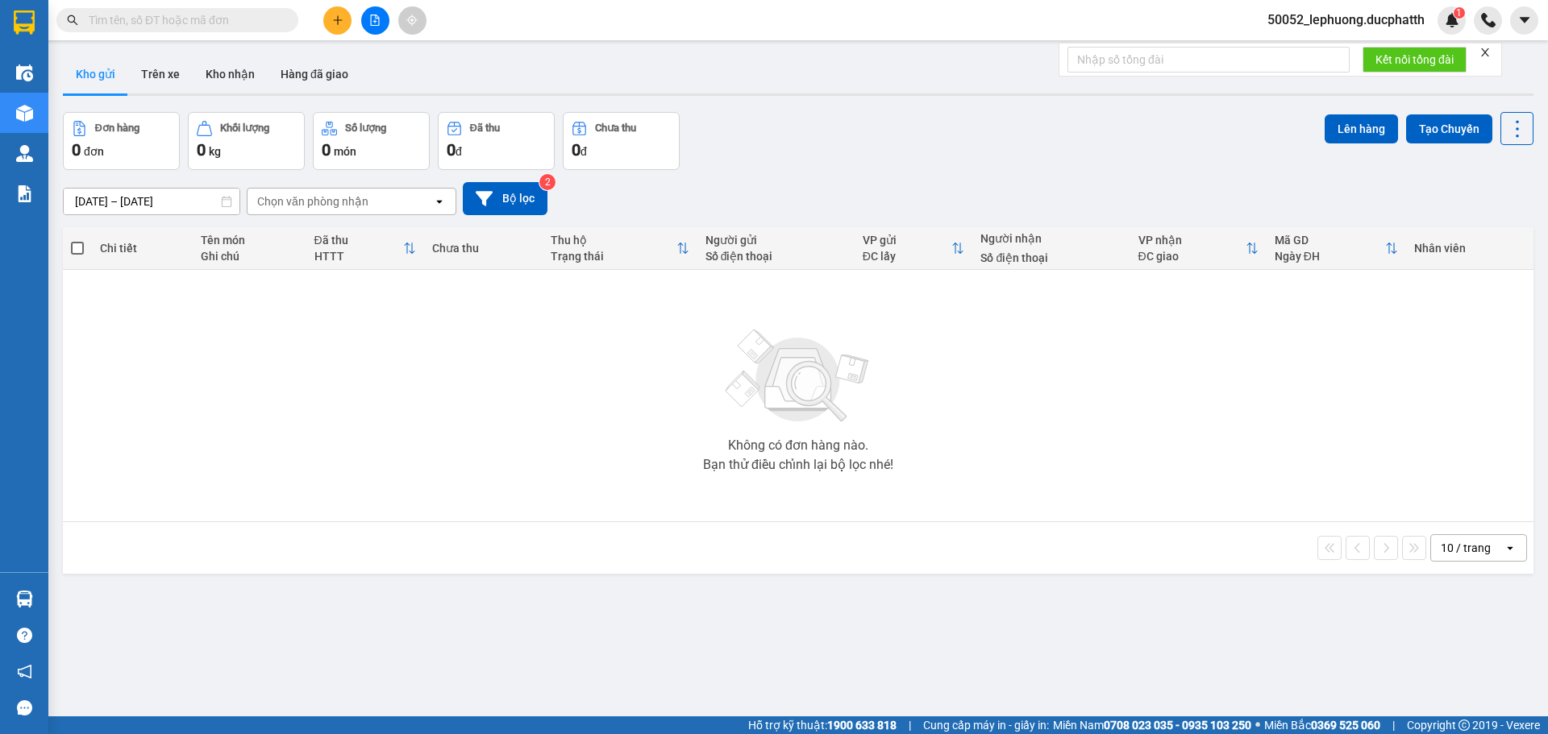
click at [203, 21] on input "text" at bounding box center [184, 20] width 190 height 18
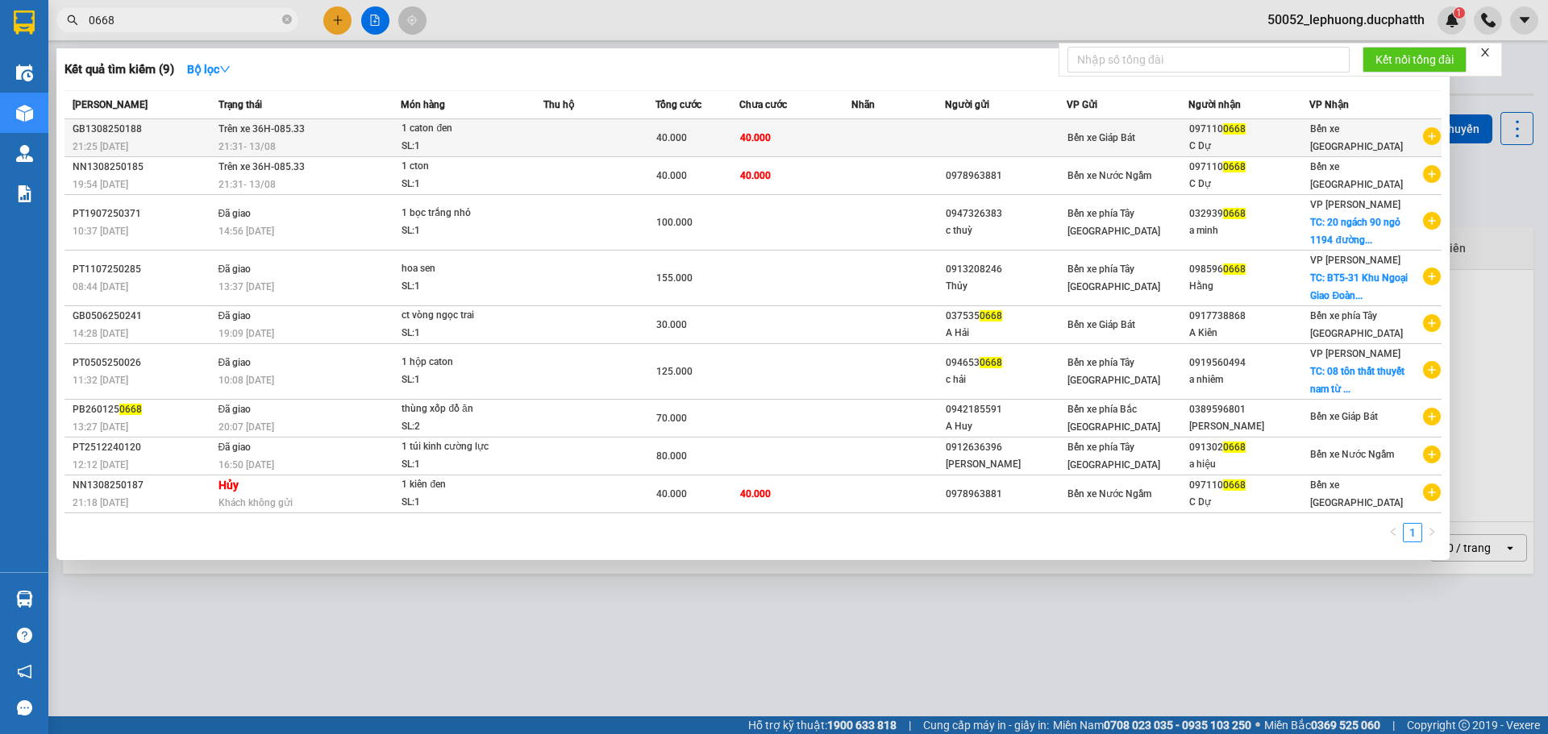
type input "0668"
click at [555, 147] on td at bounding box center [599, 138] width 112 height 38
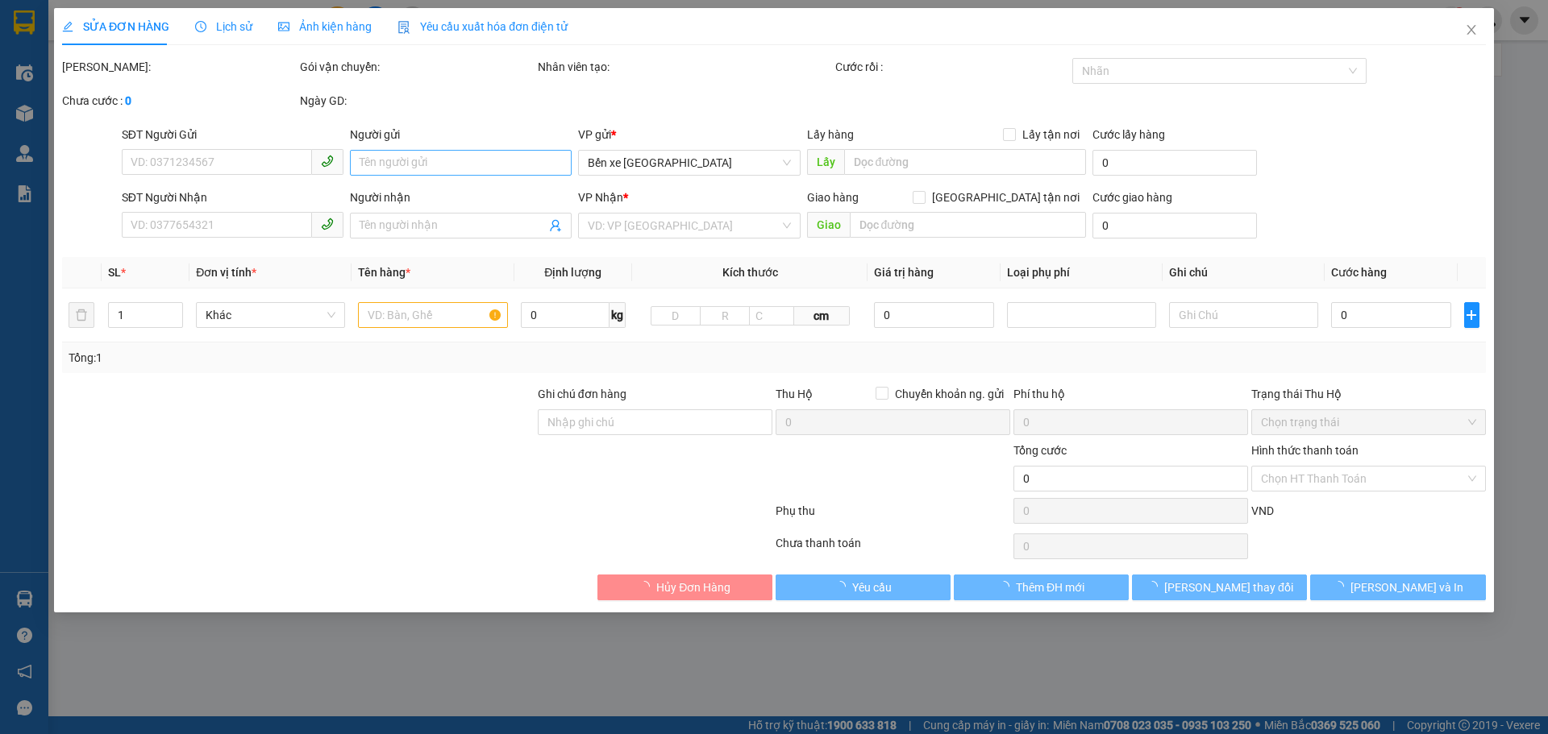
type input "0971100668"
type input "C Dự"
type input "nntt"
type input "40.000"
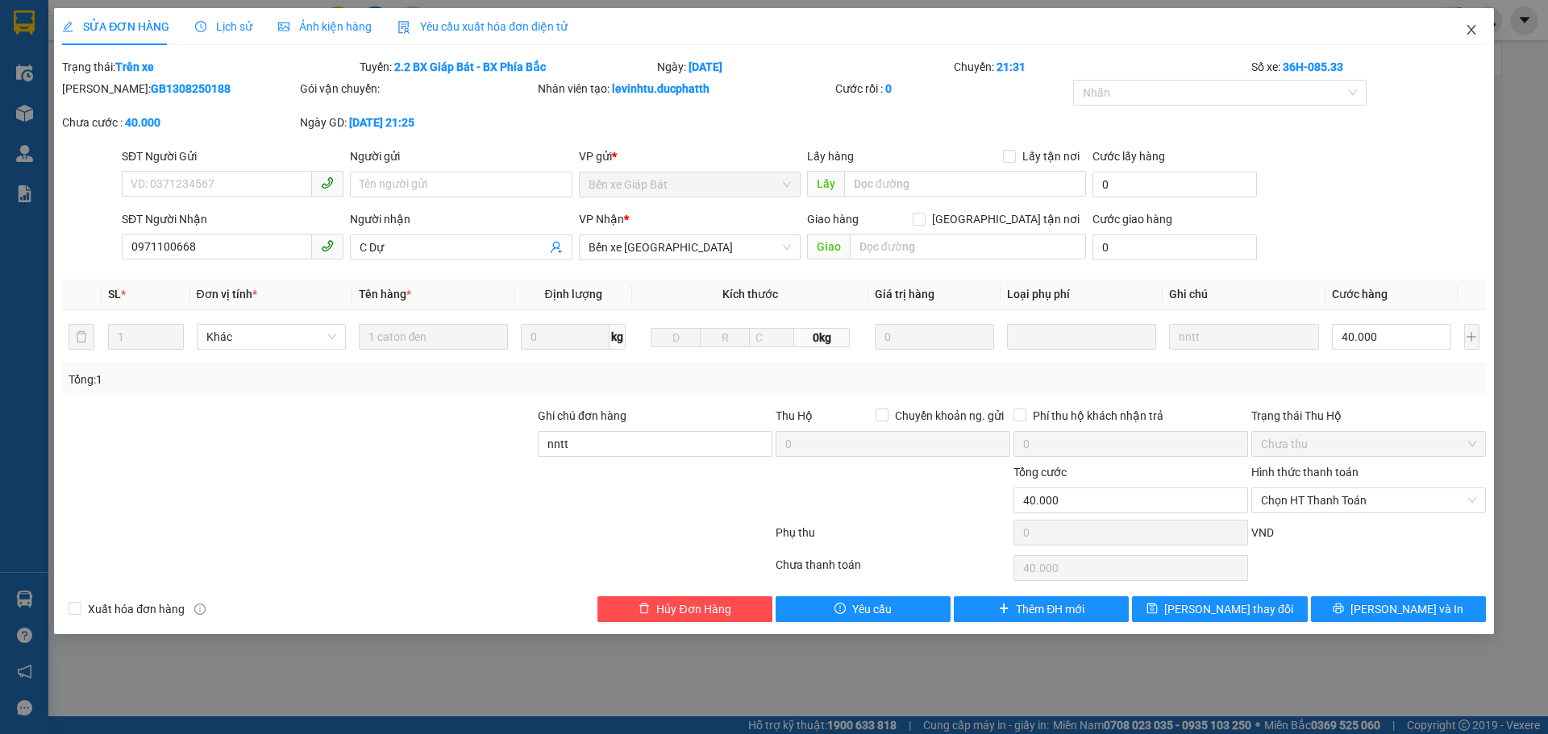
click at [1468, 31] on icon "close" at bounding box center [1471, 29] width 13 height 13
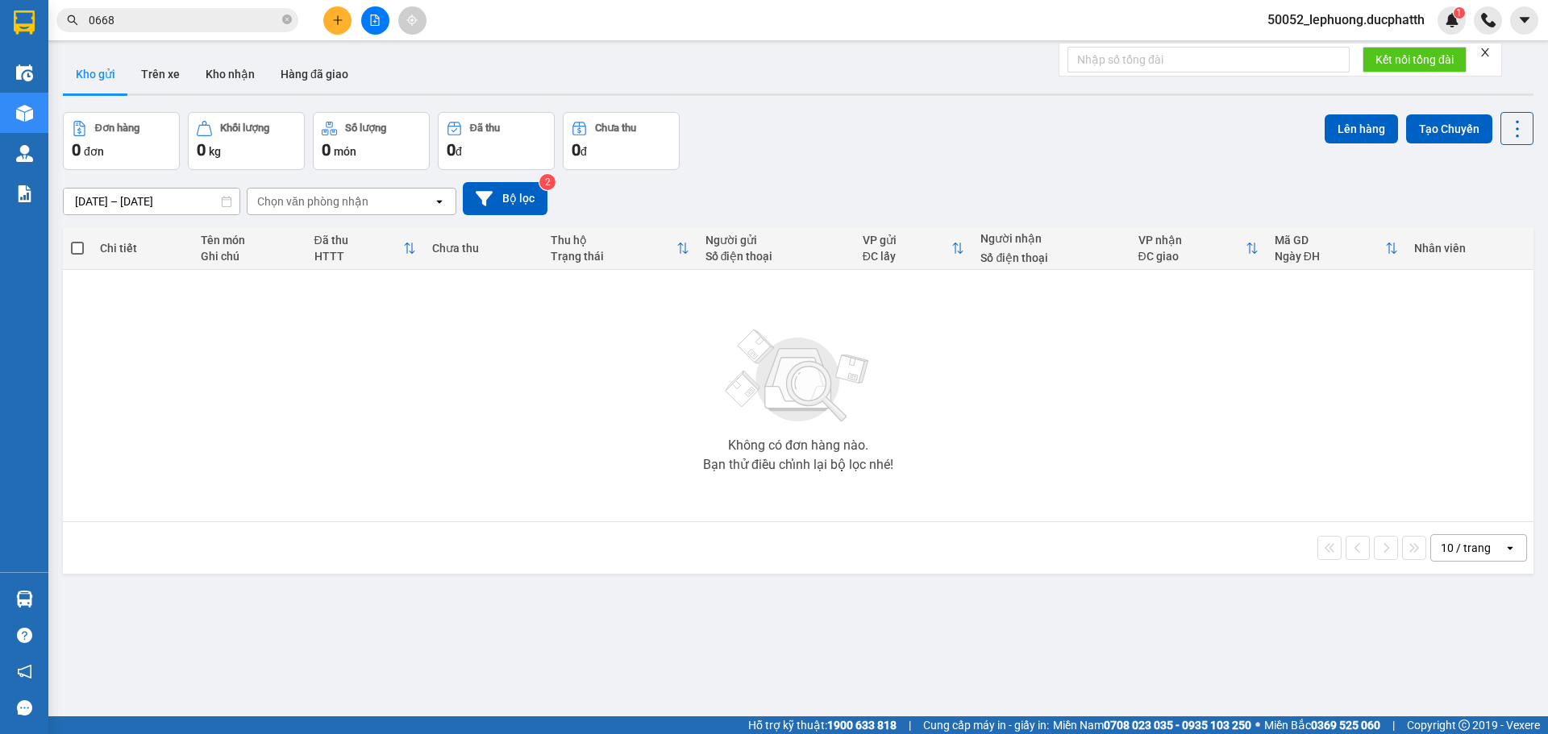
click at [222, 28] on input "0668" at bounding box center [184, 20] width 190 height 18
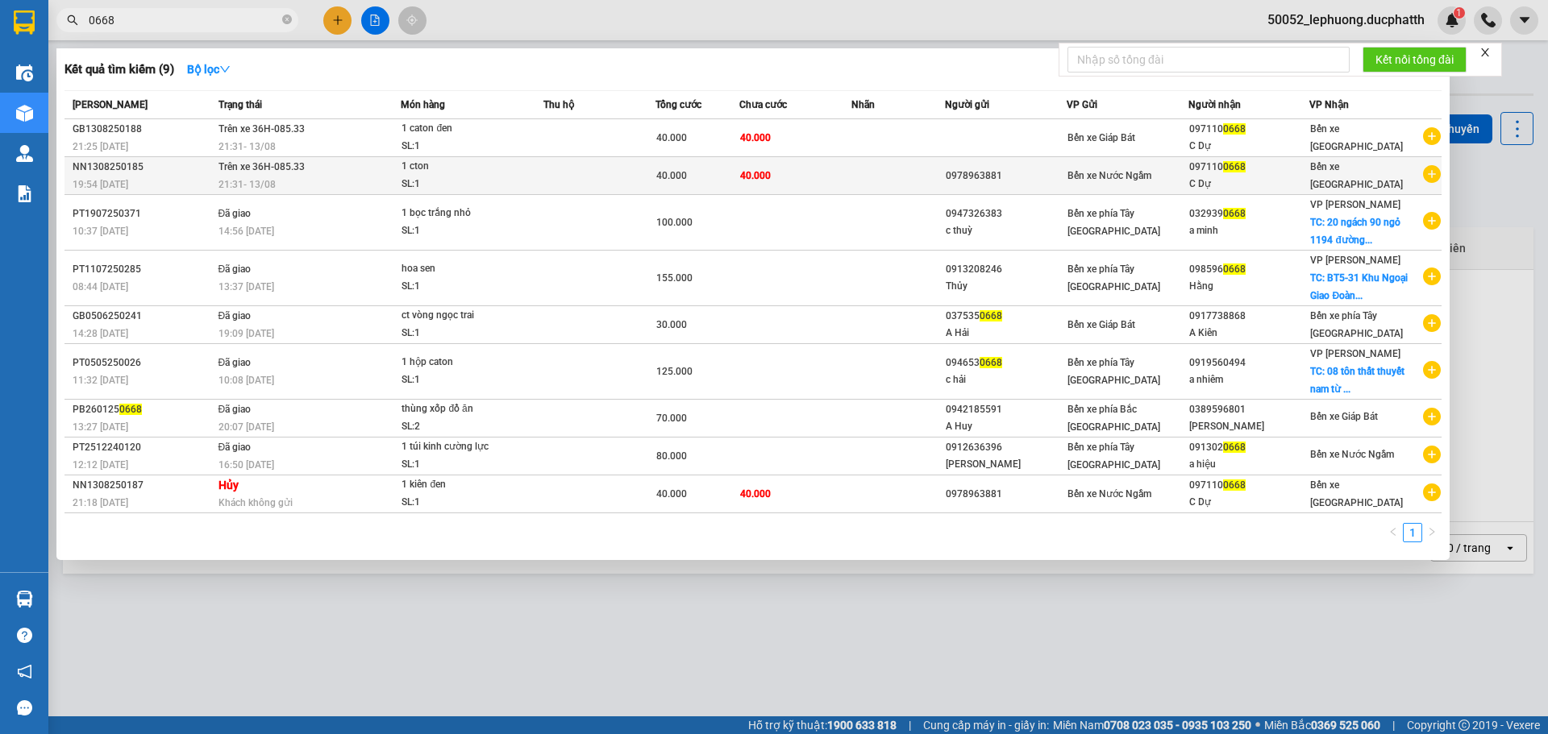
click at [547, 177] on td at bounding box center [599, 176] width 112 height 38
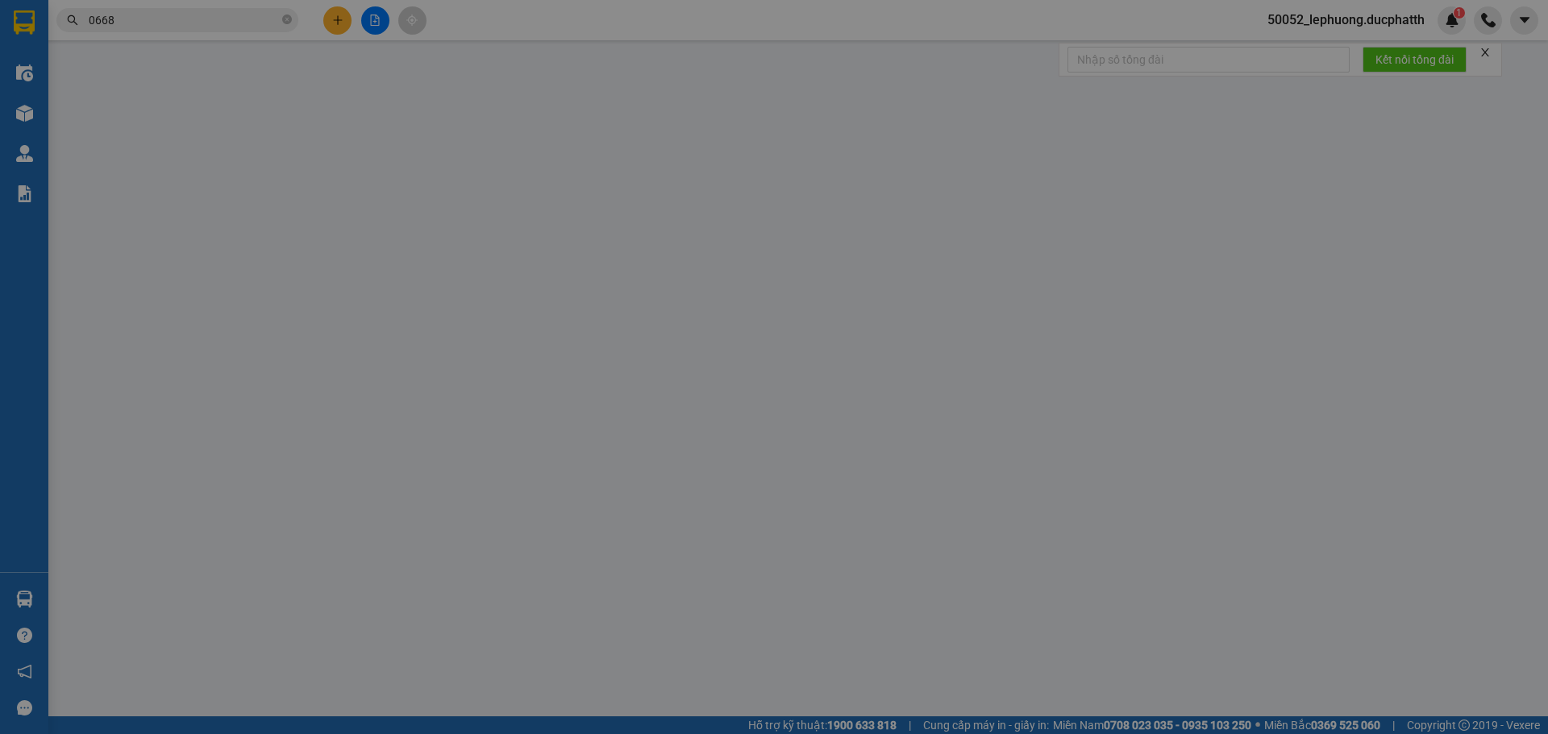
type input "0978963881"
type input "0971100668"
type input "C Dự"
type input "nntt"
type input "40.000"
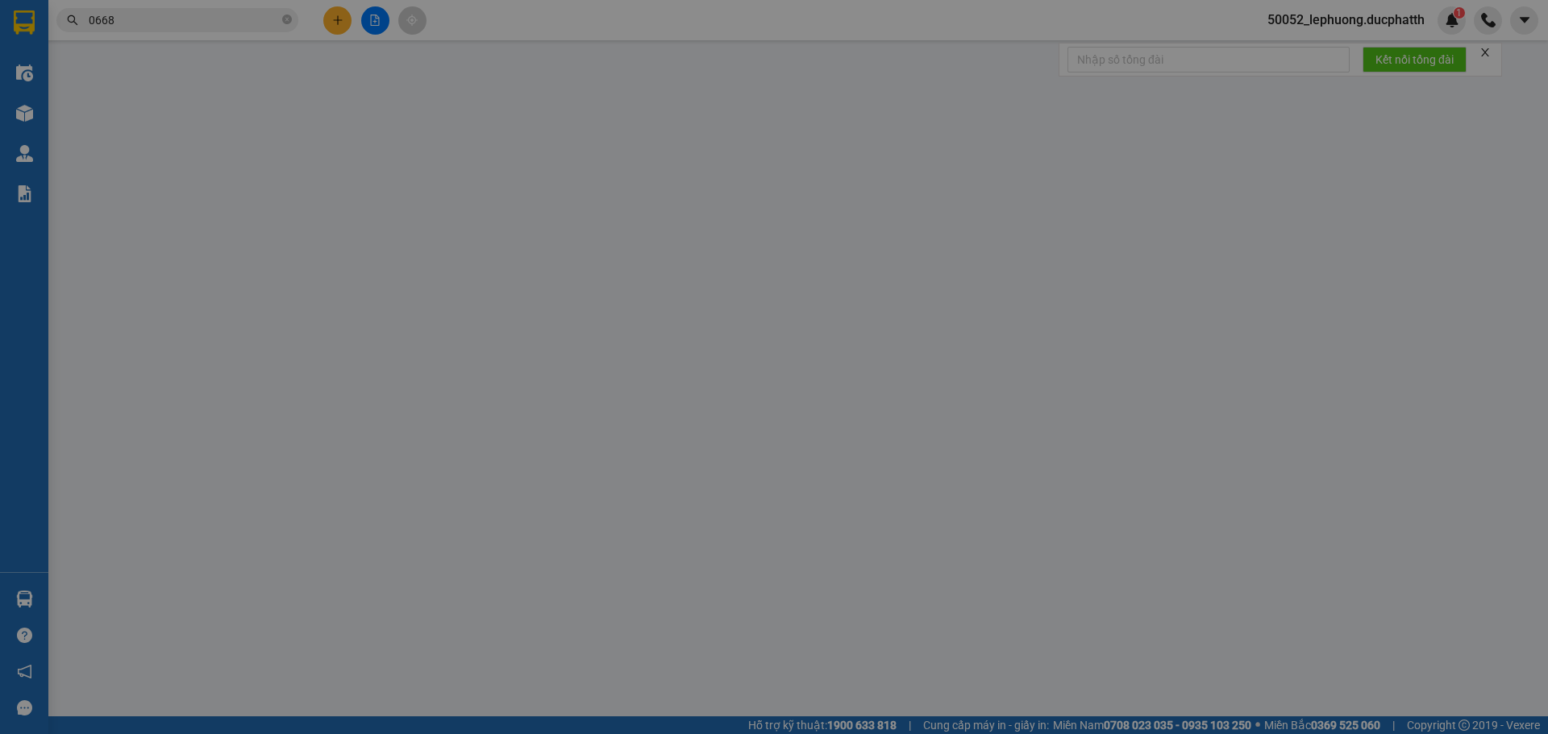
type input "40.000"
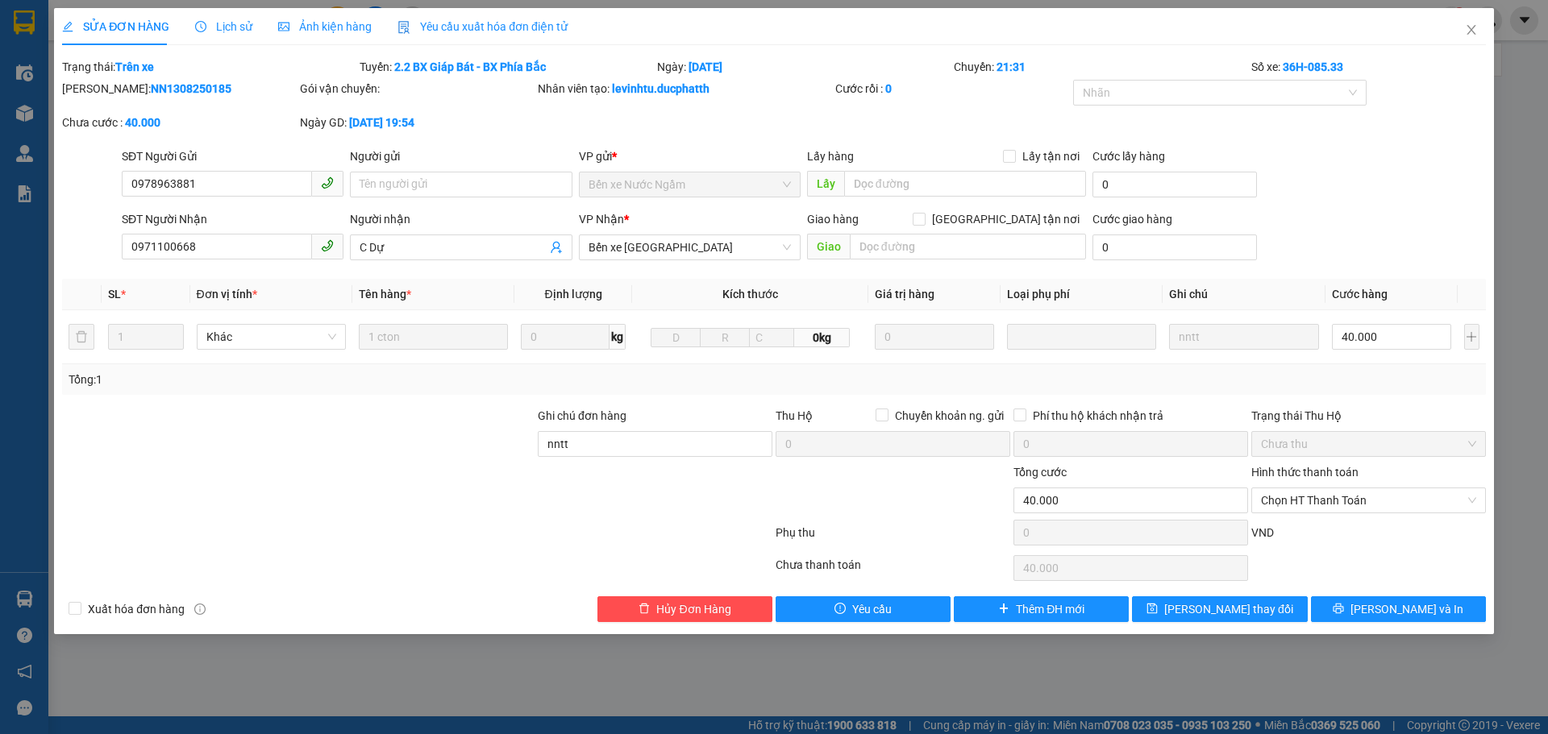
click at [227, 29] on span "Lịch sử" at bounding box center [223, 26] width 57 height 13
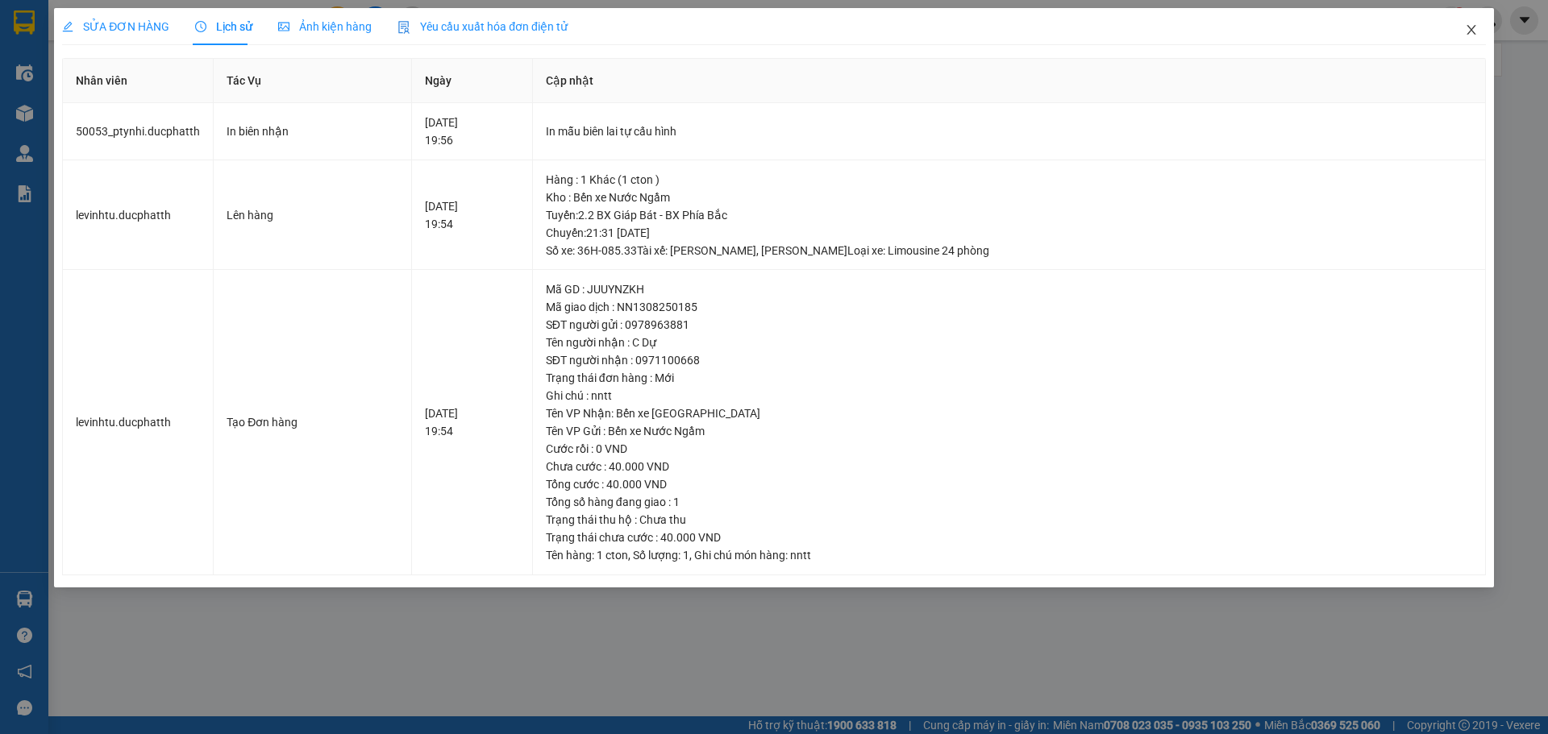
click at [1478, 27] on span "Close" at bounding box center [1470, 30] width 45 height 45
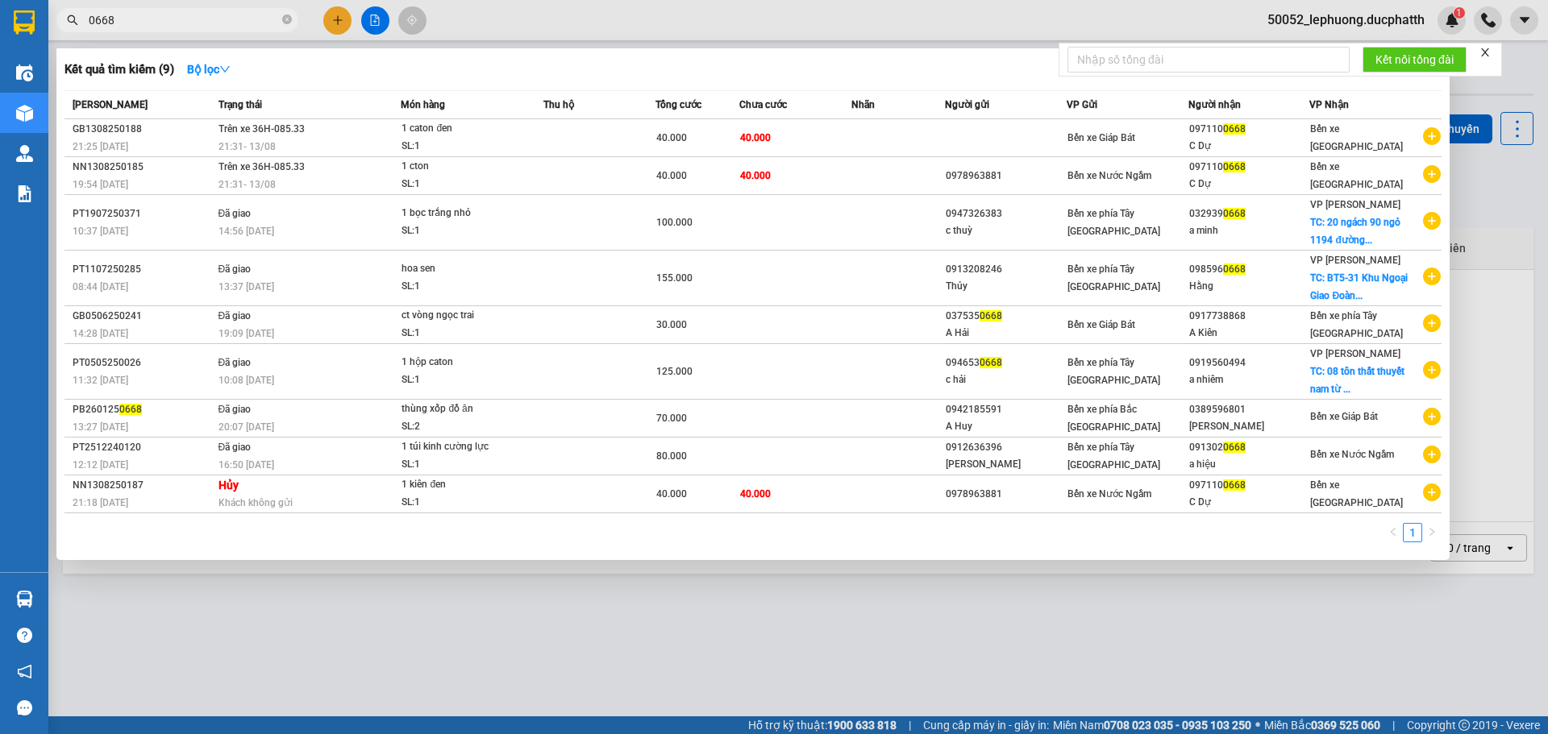
click at [186, 14] on input "0668" at bounding box center [184, 20] width 190 height 18
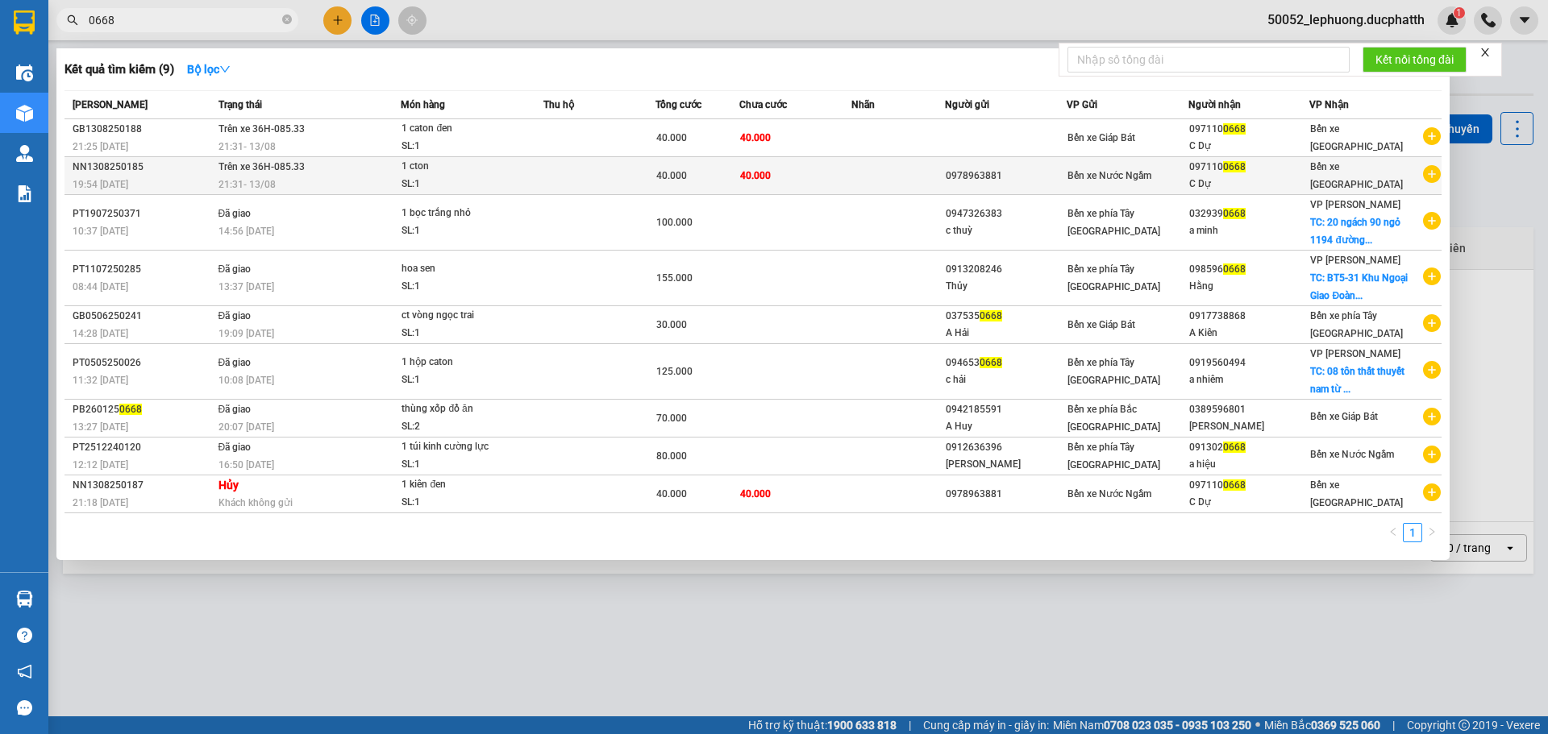
click at [285, 183] on div "21:31 [DATE]" at bounding box center [309, 185] width 182 height 18
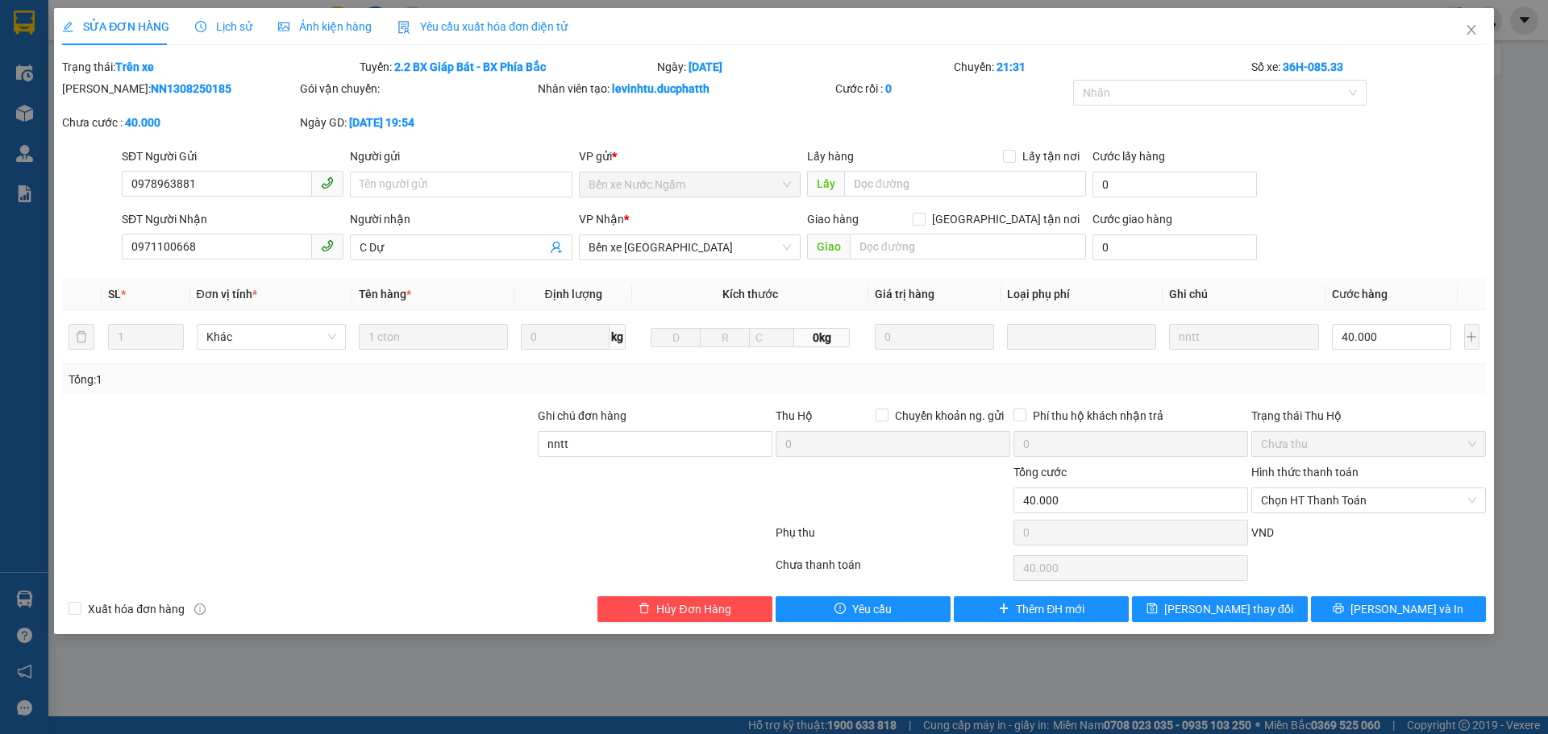
click at [235, 23] on span "Lịch sử" at bounding box center [223, 26] width 57 height 13
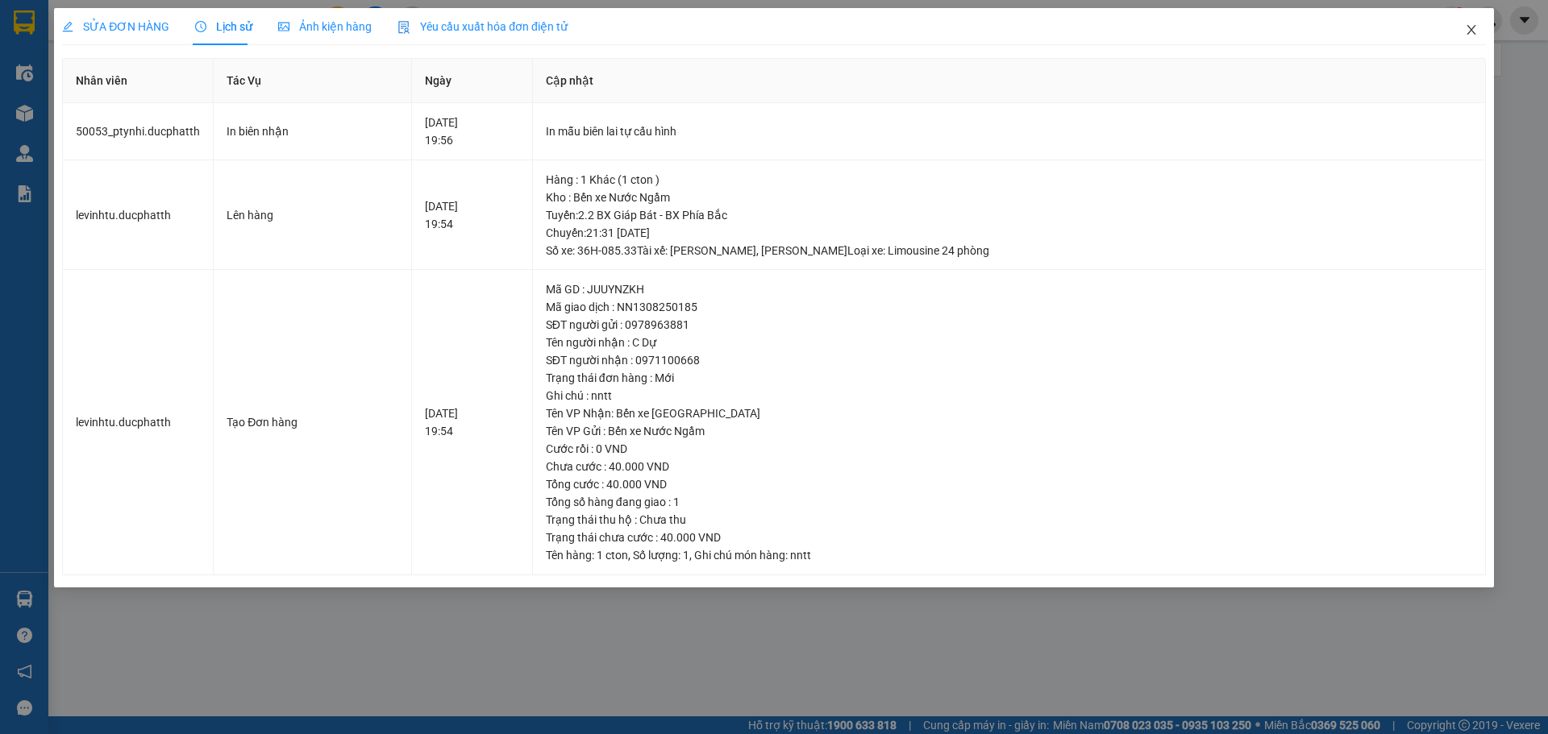
click at [1472, 28] on icon "close" at bounding box center [1471, 29] width 13 height 13
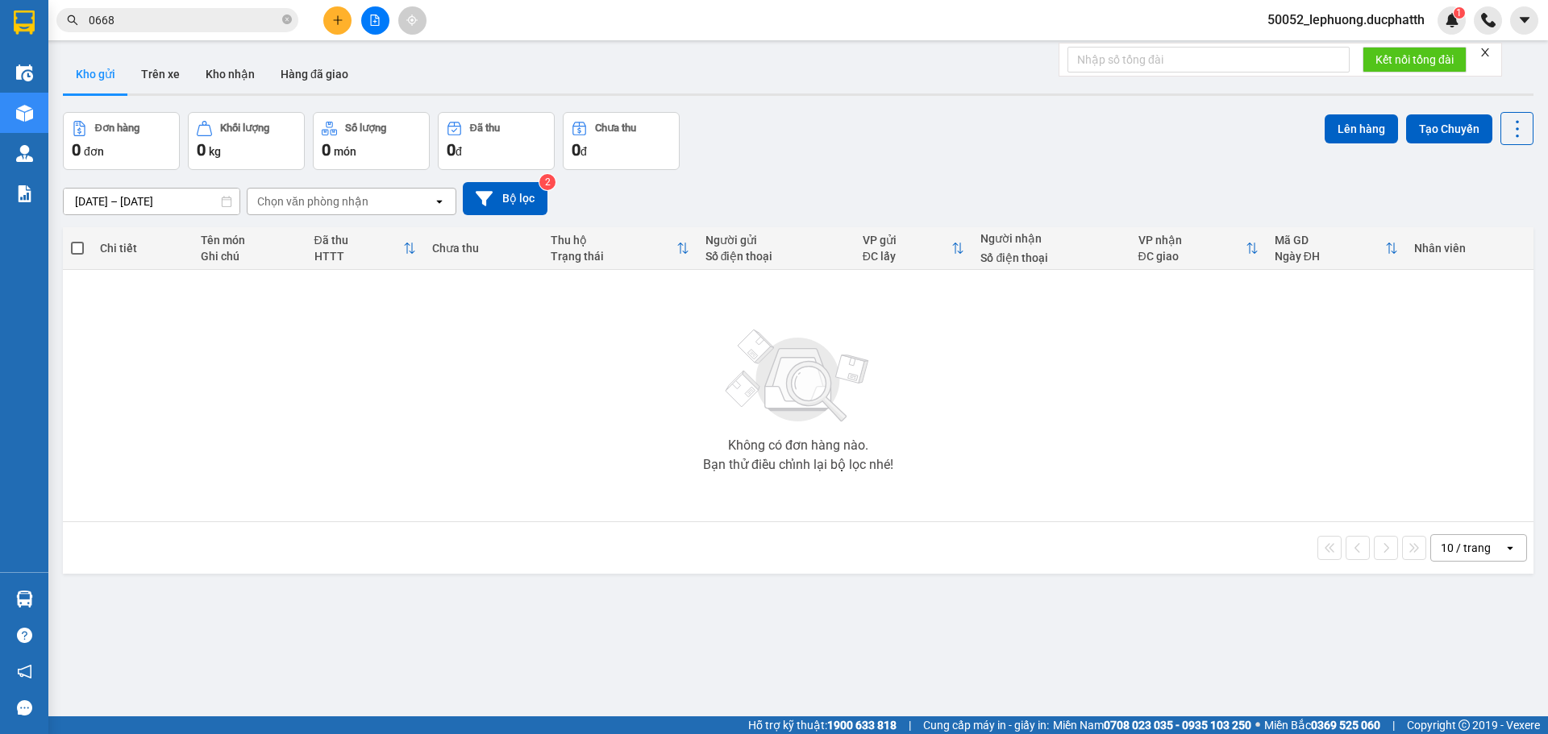
click at [233, 27] on input "0668" at bounding box center [184, 20] width 190 height 18
